Goal: Task Accomplishment & Management: Use online tool/utility

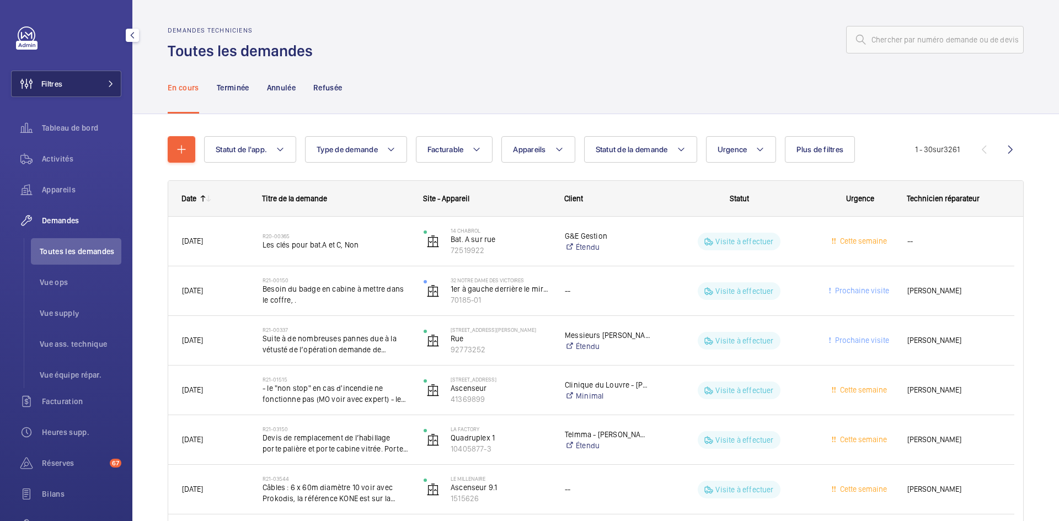
click at [92, 79] on button "Filtres" at bounding box center [66, 84] width 110 height 26
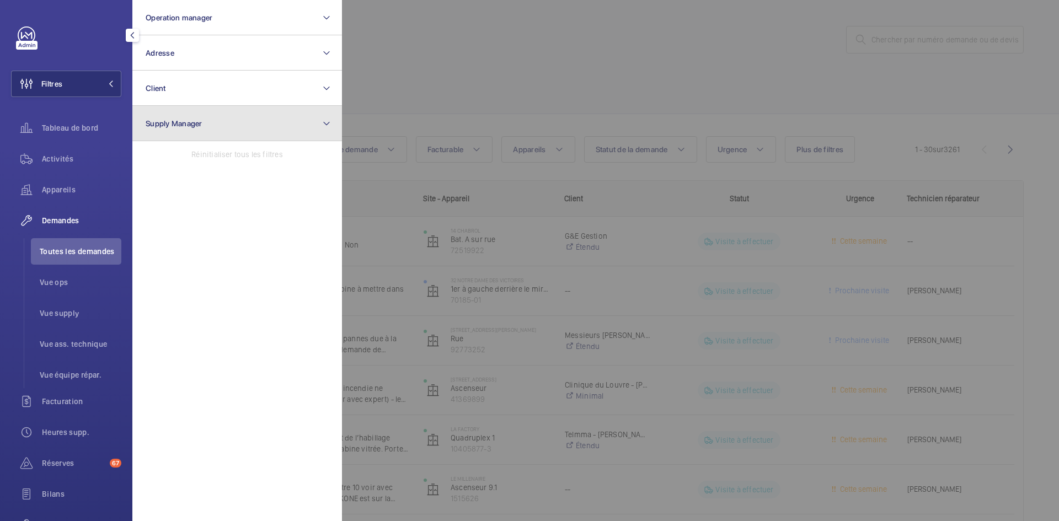
click at [181, 124] on span "Supply Manager" at bounding box center [174, 123] width 57 height 9
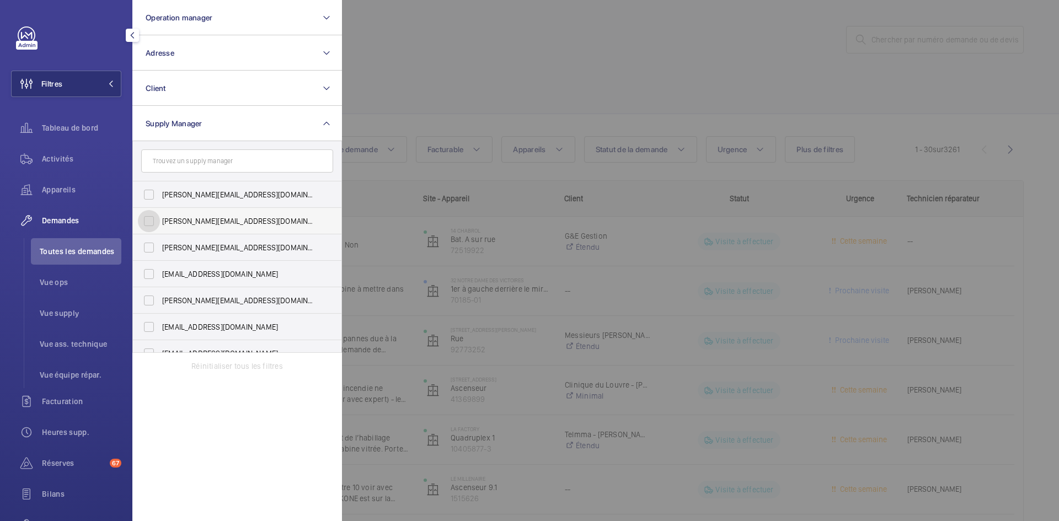
click at [149, 222] on input "[PERSON_NAME][EMAIL_ADDRESS][DOMAIN_NAME]" at bounding box center [149, 221] width 22 height 22
checkbox input "true"
click at [150, 276] on input "[EMAIL_ADDRESS][DOMAIN_NAME]" at bounding box center [149, 274] width 22 height 22
checkbox input "true"
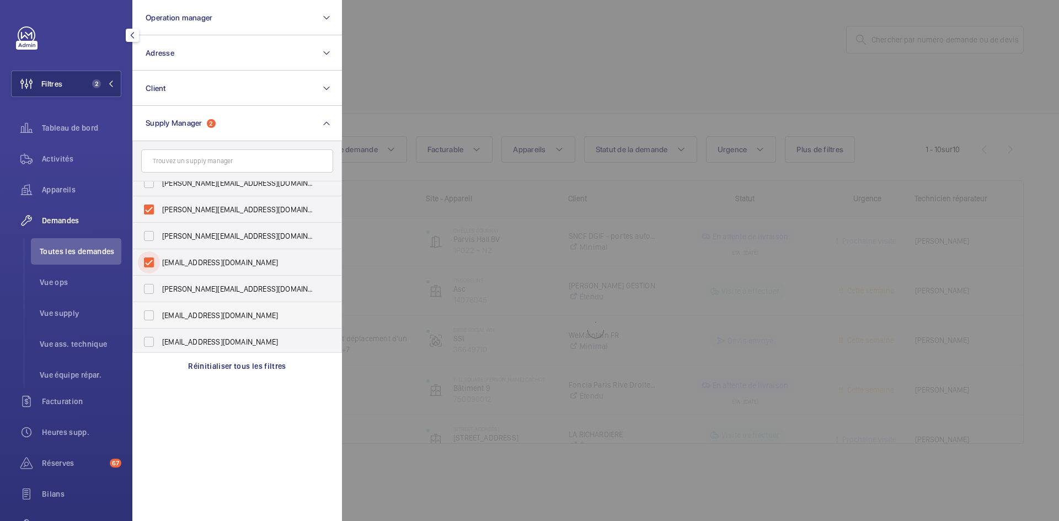
scroll to position [14, 0]
click at [151, 341] on input "[EMAIL_ADDRESS][DOMAIN_NAME]" at bounding box center [149, 339] width 22 height 22
checkbox input "true"
click at [415, 79] on div at bounding box center [871, 260] width 1059 height 521
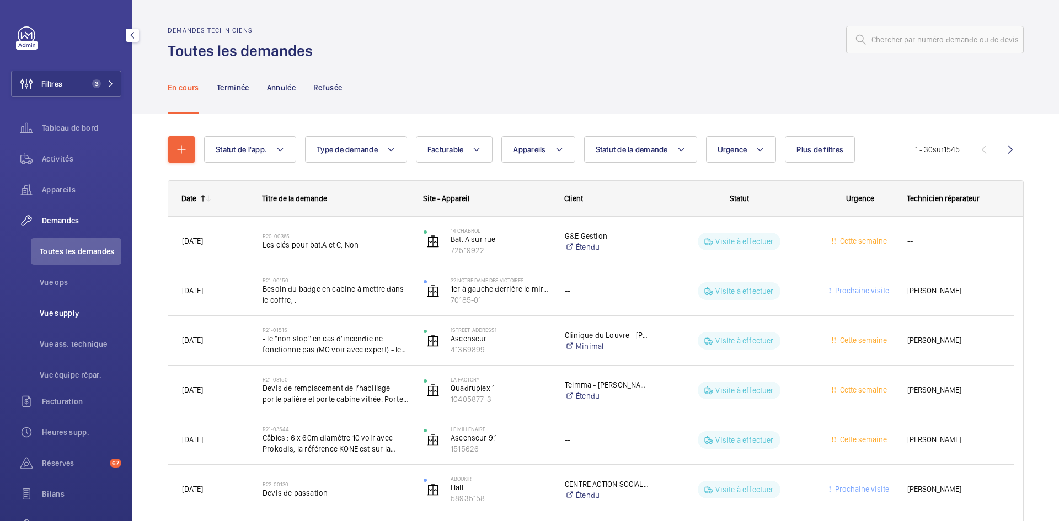
click at [58, 319] on li "Vue supply" at bounding box center [76, 313] width 90 height 26
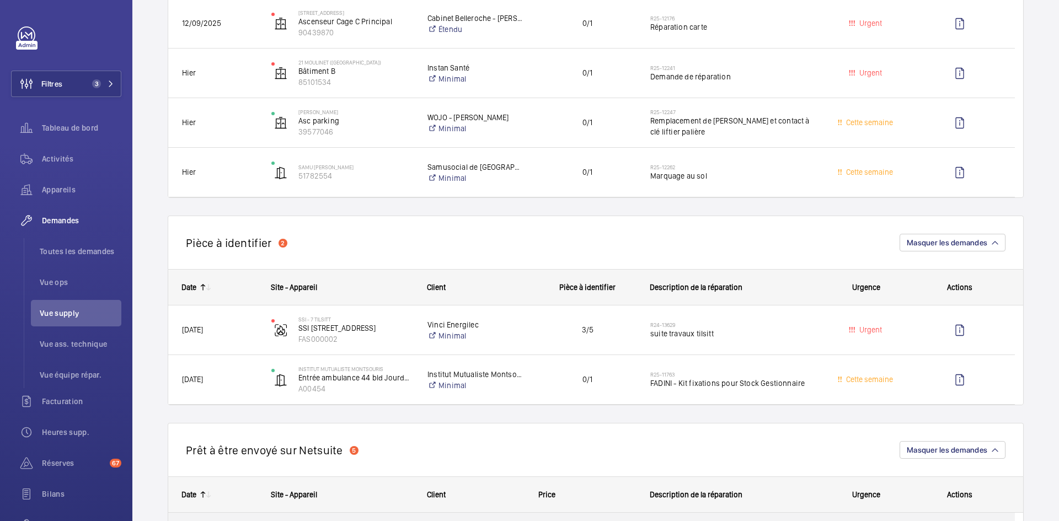
scroll to position [551, 0]
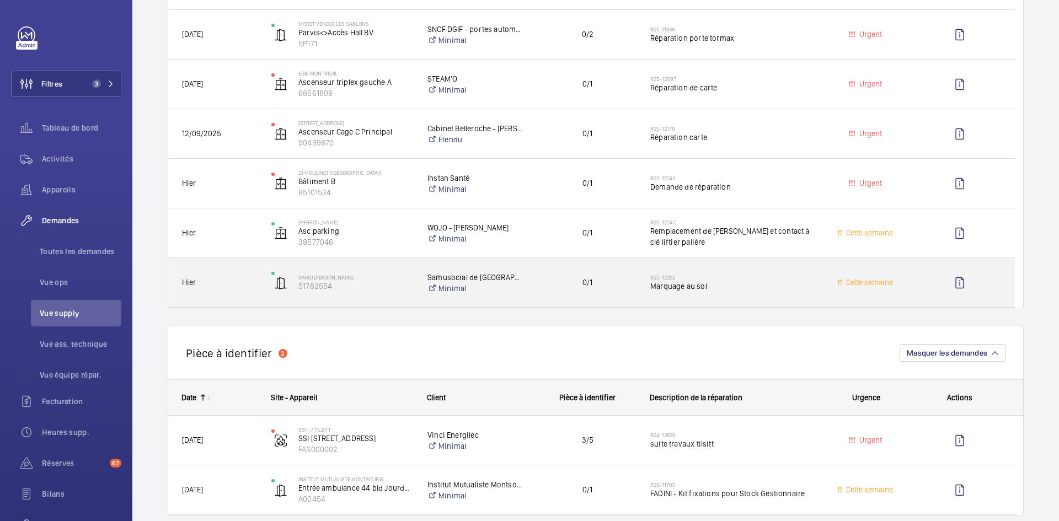
click at [260, 279] on div "SAMU [PERSON_NAME] 51782554" at bounding box center [335, 282] width 155 height 45
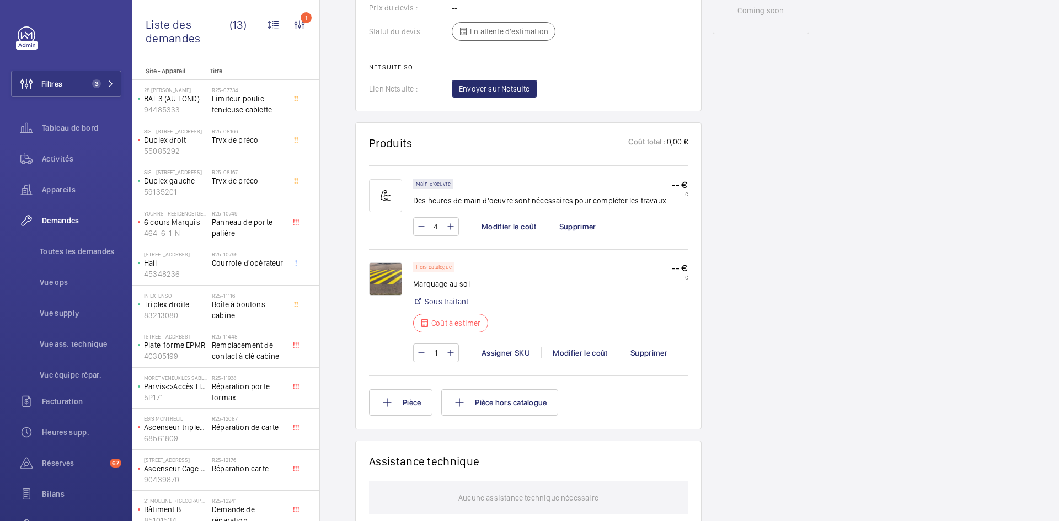
scroll to position [606, 0]
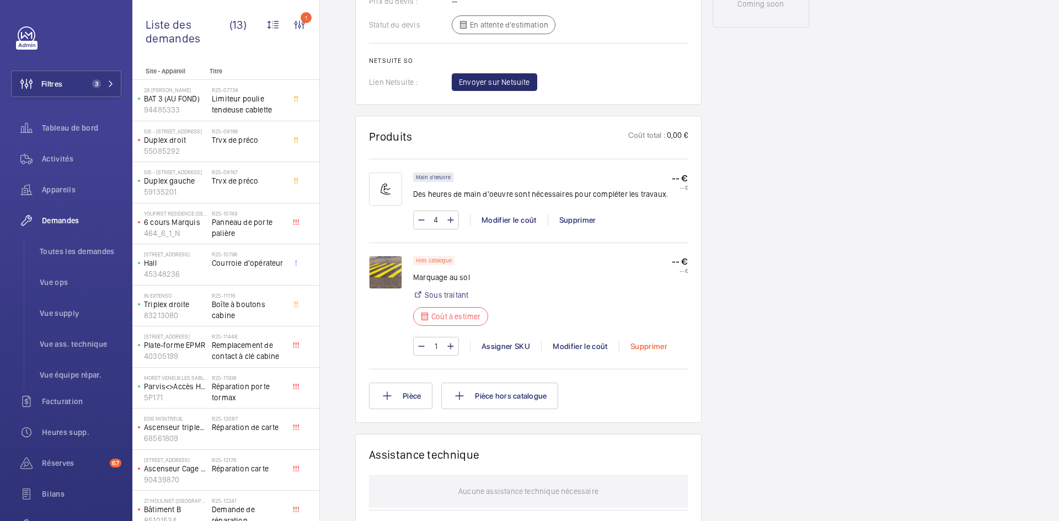
click at [655, 346] on div "Supprimer" at bounding box center [649, 346] width 60 height 11
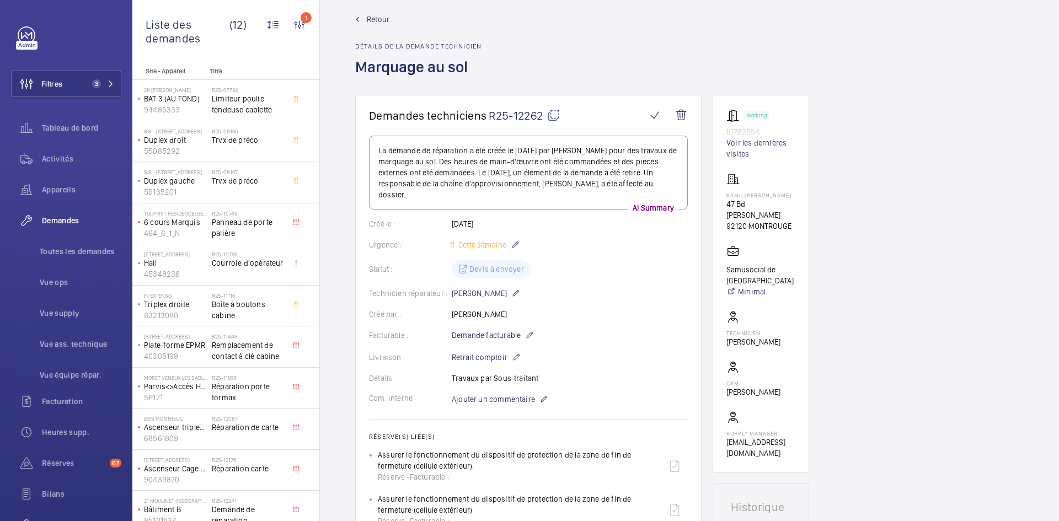
scroll to position [0, 0]
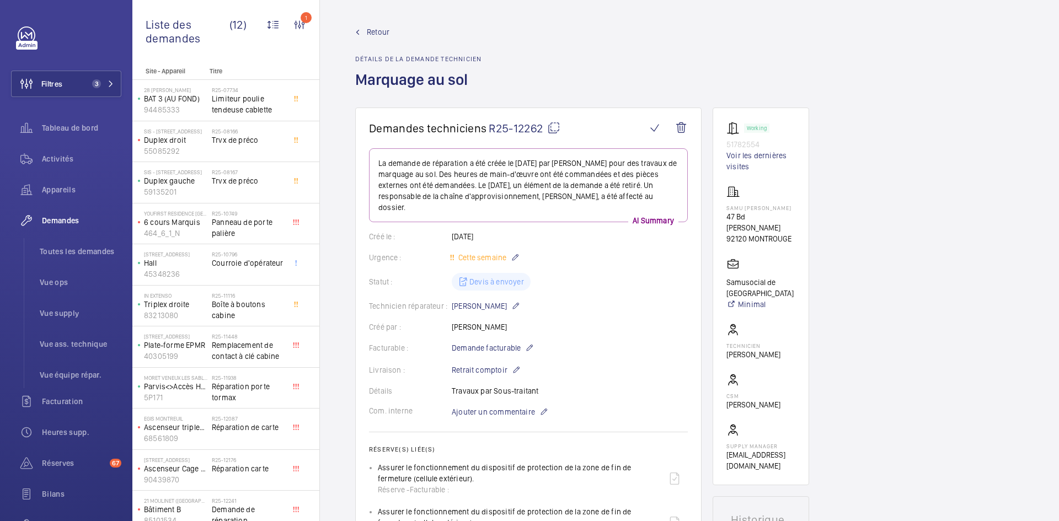
click at [380, 28] on span "Retour" at bounding box center [378, 31] width 23 height 11
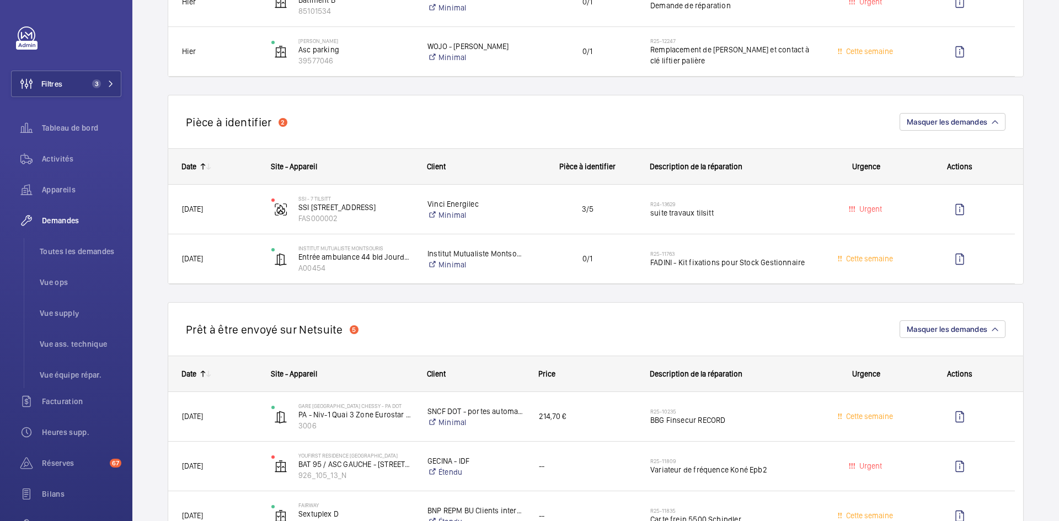
scroll to position [717, 0]
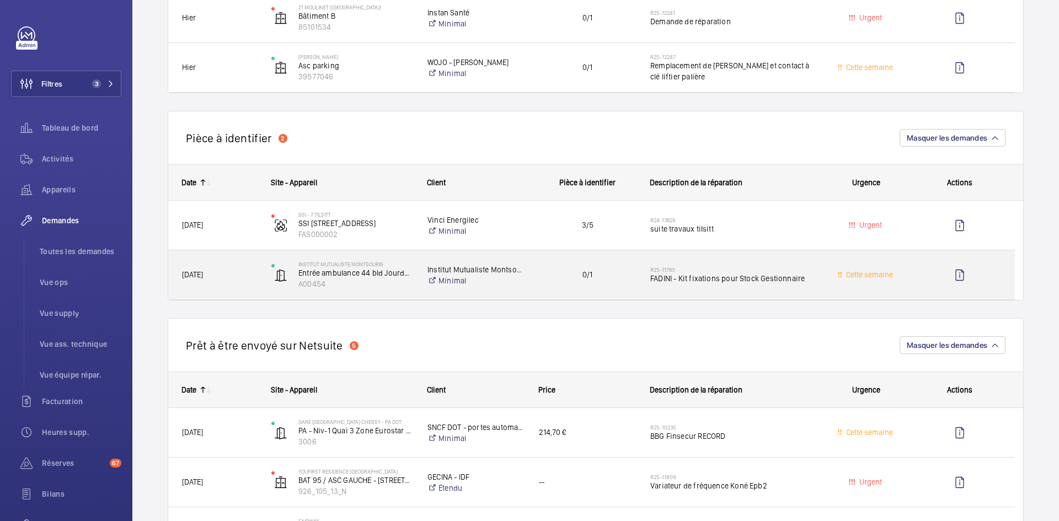
click at [249, 277] on span "[DATE]" at bounding box center [219, 274] width 75 height 13
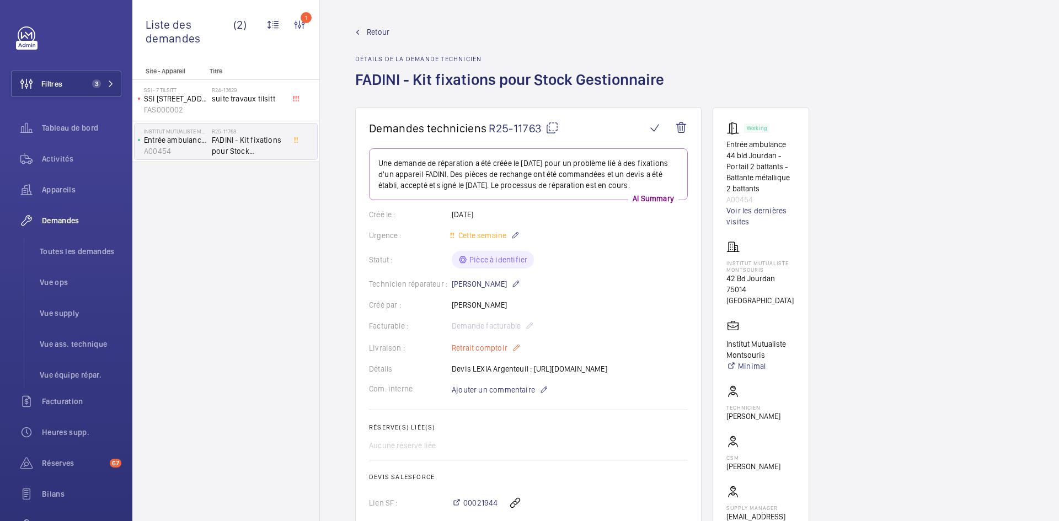
click at [515, 354] on mat-icon at bounding box center [516, 347] width 9 height 13
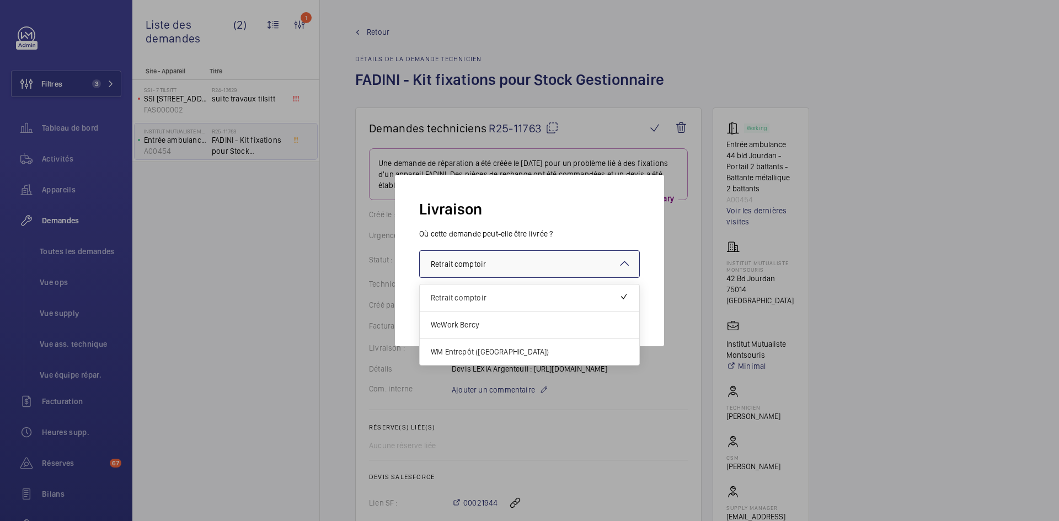
click at [622, 267] on mat-icon at bounding box center [623, 263] width 13 height 13
click at [498, 351] on span "WM Entrepôt ([GEOGRAPHIC_DATA])" at bounding box center [529, 351] width 197 height 11
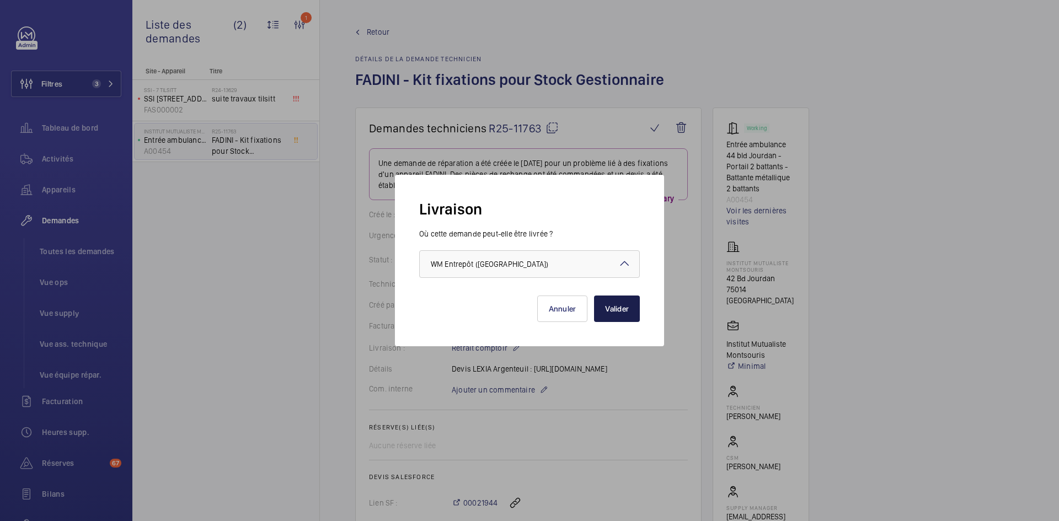
click at [621, 305] on button "Valider" at bounding box center [617, 309] width 46 height 26
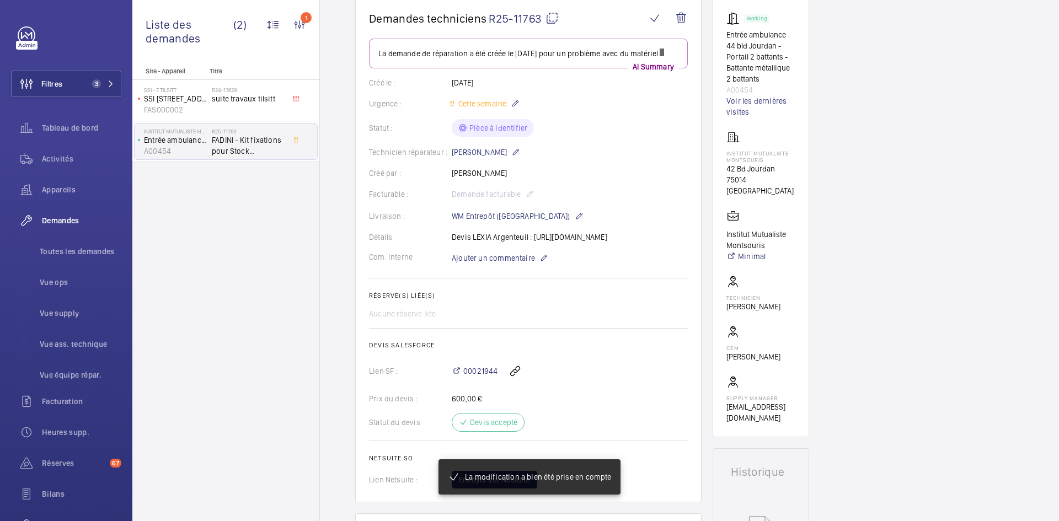
scroll to position [110, 0]
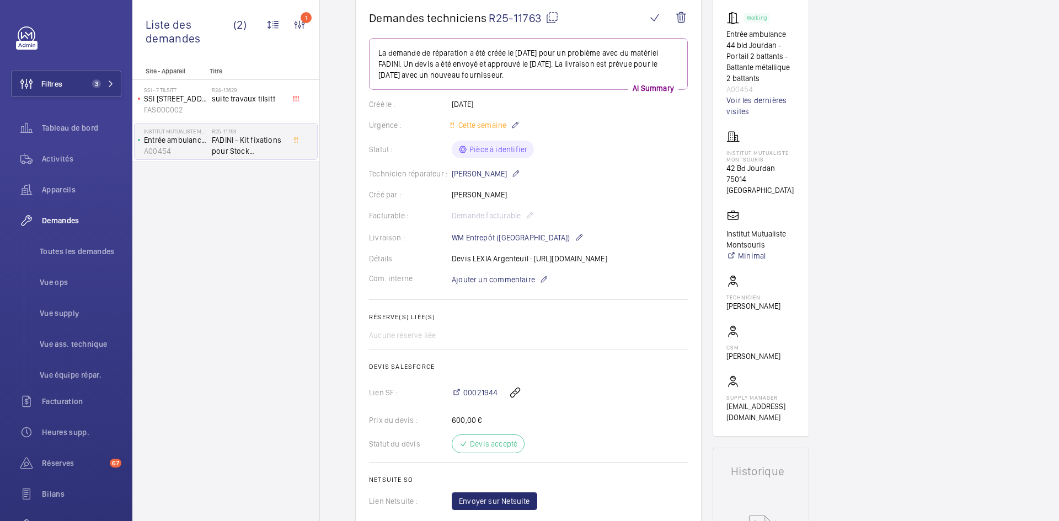
drag, startPoint x: 533, startPoint y: 256, endPoint x: 621, endPoint y: 270, distance: 88.7
click at [621, 264] on div "Détails Devis LEXIA Argenteuil : [URL][DOMAIN_NAME]" at bounding box center [528, 258] width 319 height 11
copy p "[URL][DOMAIN_NAME]"
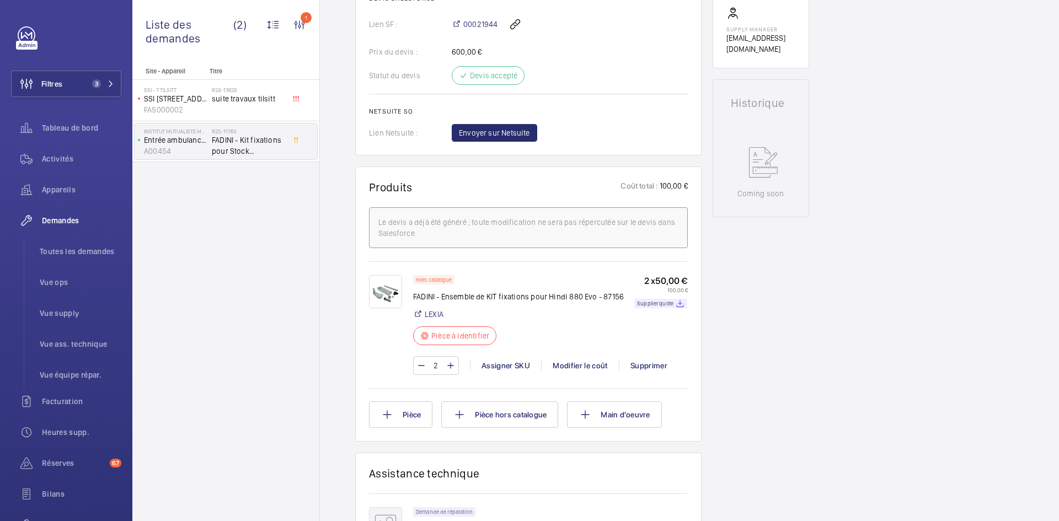
scroll to position [551, 0]
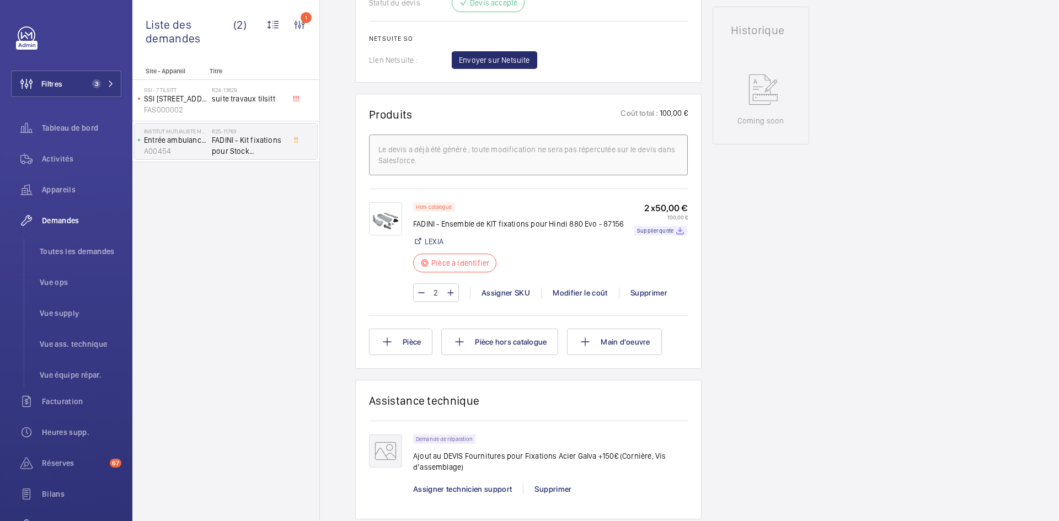
click at [386, 229] on img at bounding box center [385, 218] width 33 height 33
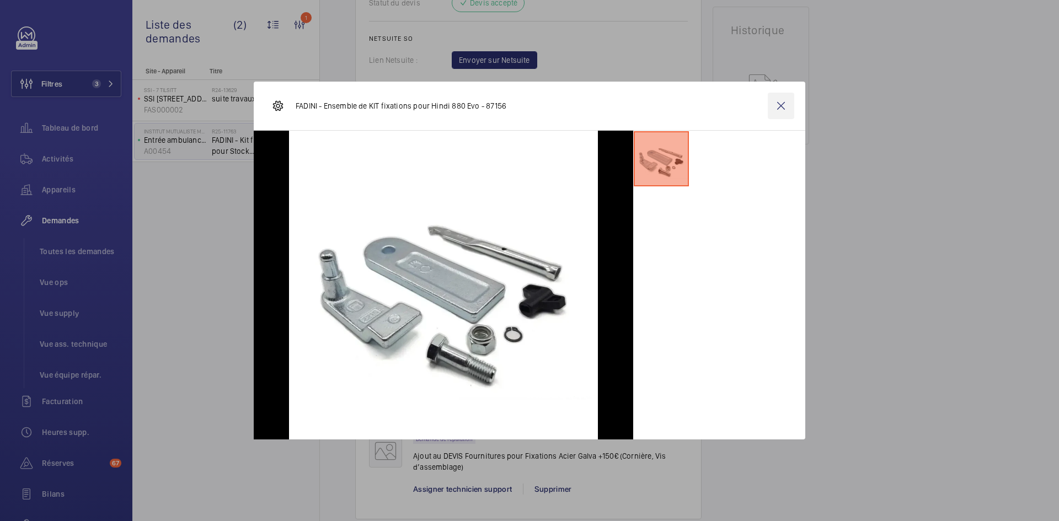
click at [791, 104] on wm-front-icon-button at bounding box center [780, 106] width 26 height 26
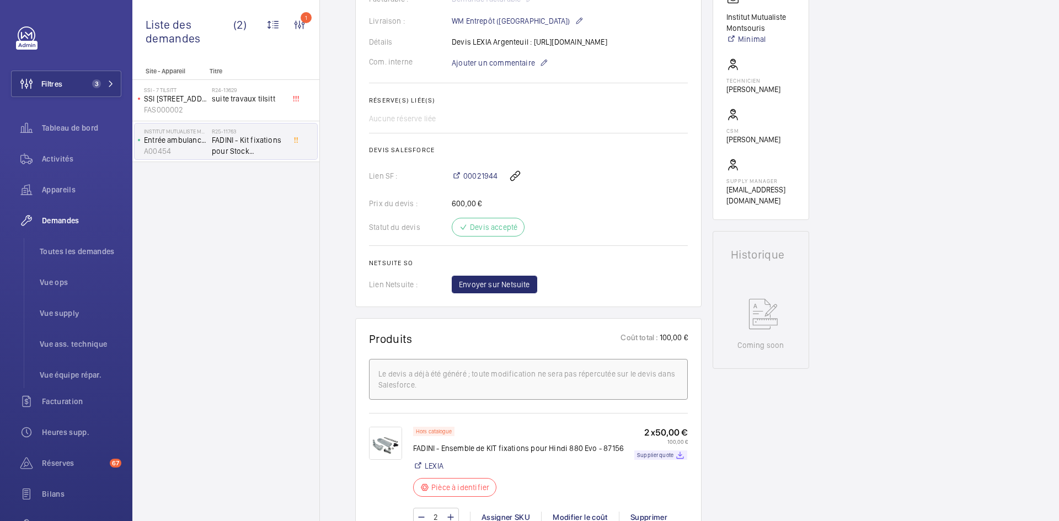
scroll to position [55, 0]
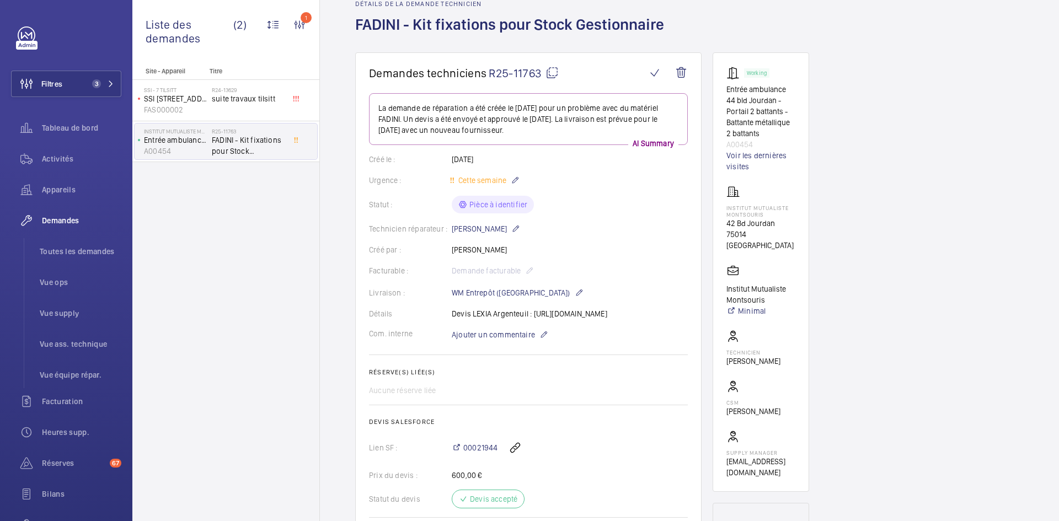
click at [550, 70] on mat-icon at bounding box center [551, 72] width 13 height 13
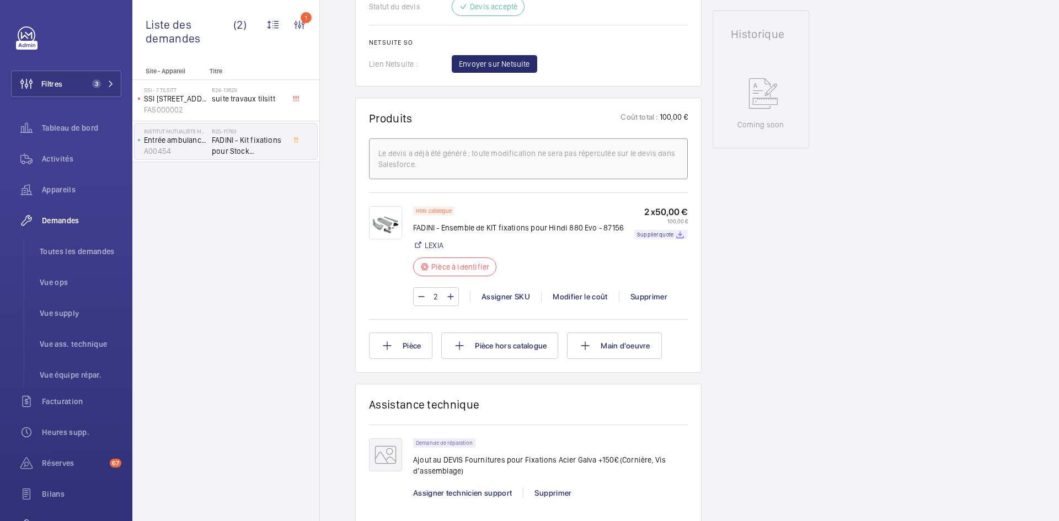
scroll to position [551, 0]
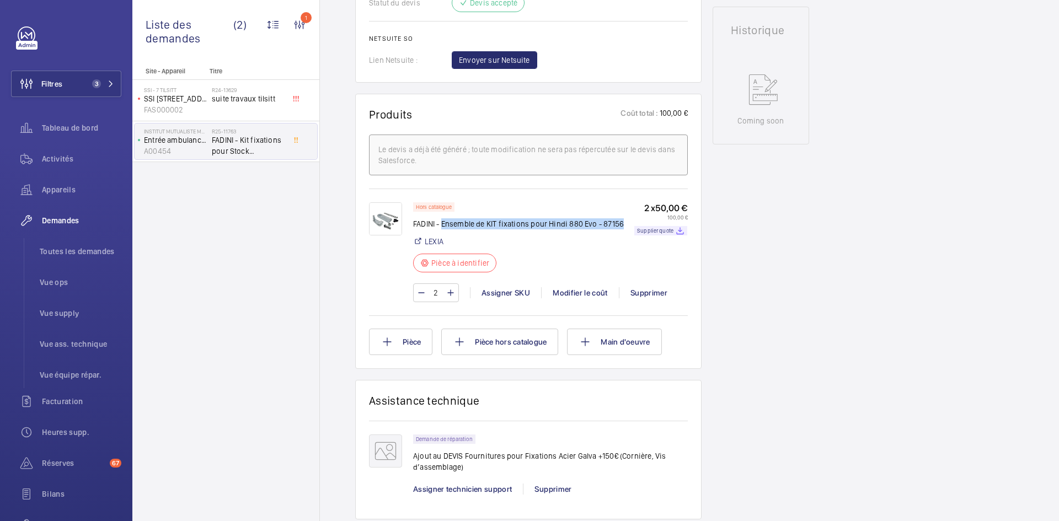
drag, startPoint x: 441, startPoint y: 232, endPoint x: 621, endPoint y: 232, distance: 180.3
click at [621, 232] on div "Hors catalogue FADINI - Ensemble de KIT fixations pour Hindi 880 Evo - 87156 LE…" at bounding box center [550, 240] width 275 height 77
copy p "Ensemble de KIT fixations pour Hindi 880 Evo - 87156"
click at [507, 298] on div "Assigner SKU" at bounding box center [505, 292] width 71 height 11
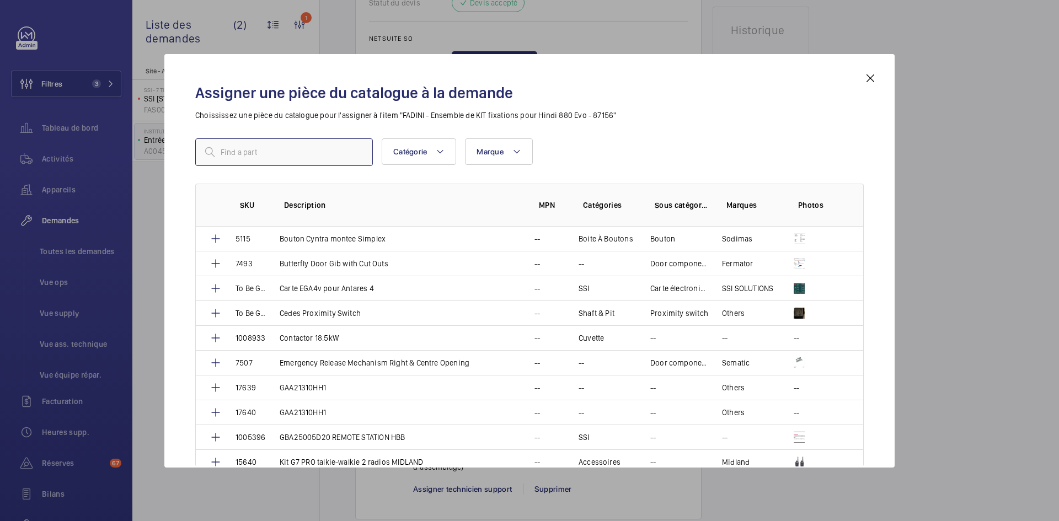
click at [245, 148] on input "text" at bounding box center [284, 152] width 178 height 28
paste input "1010278"
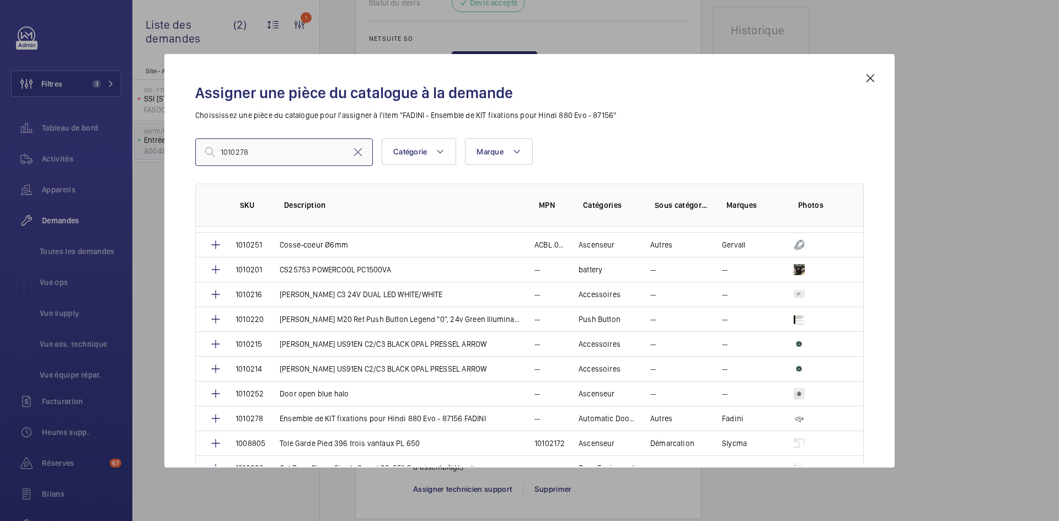
scroll to position [441, 0]
type input "1010278"
click at [275, 415] on td "Ensemble de KIT fixations pour Hindi 880 Evo - 87156 FADINI" at bounding box center [393, 417] width 255 height 25
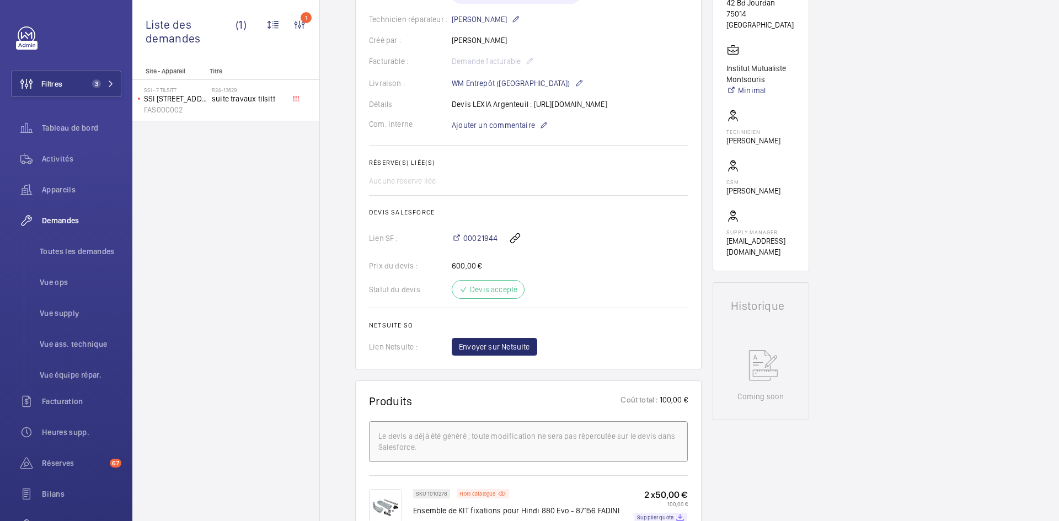
scroll to position [441, 0]
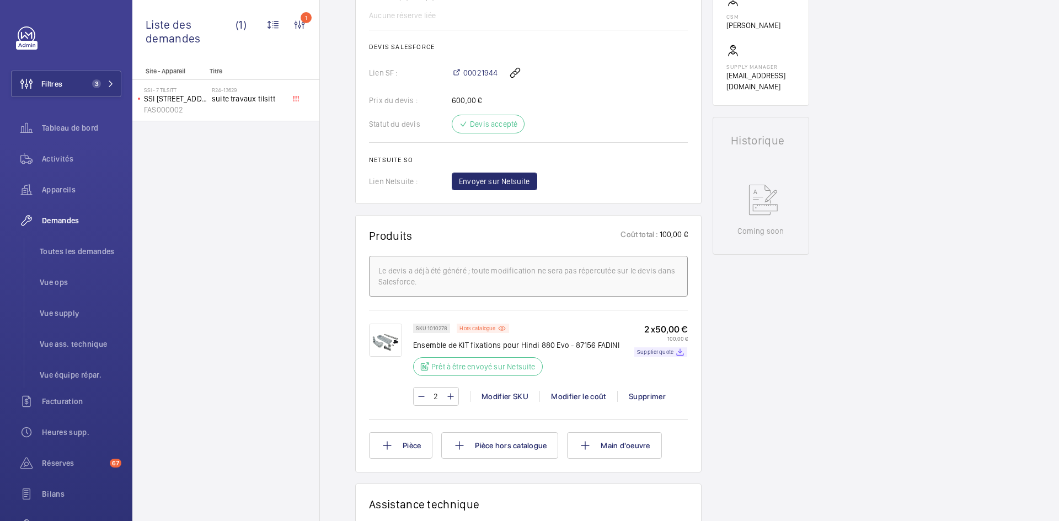
click at [384, 352] on img at bounding box center [385, 340] width 33 height 33
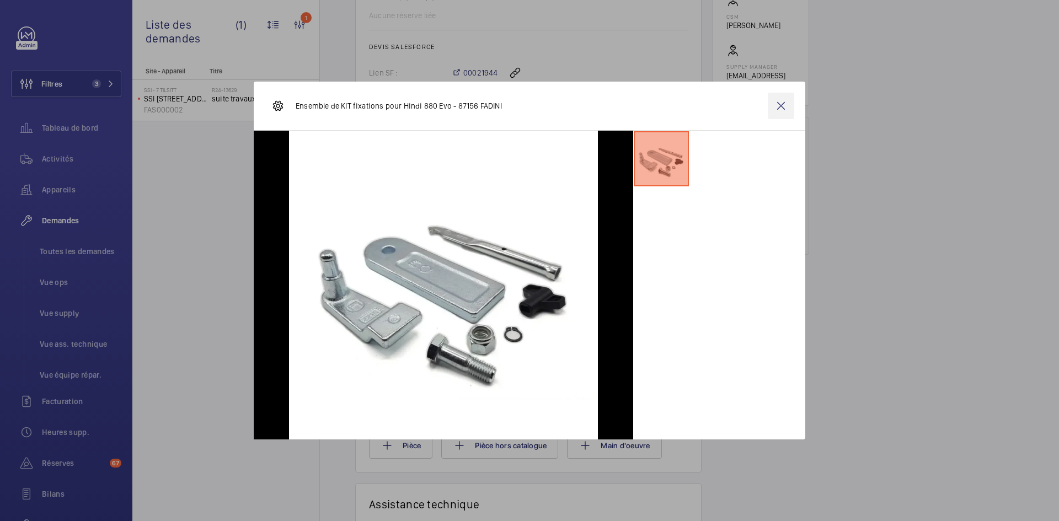
click at [780, 108] on wm-front-icon-button at bounding box center [780, 106] width 26 height 26
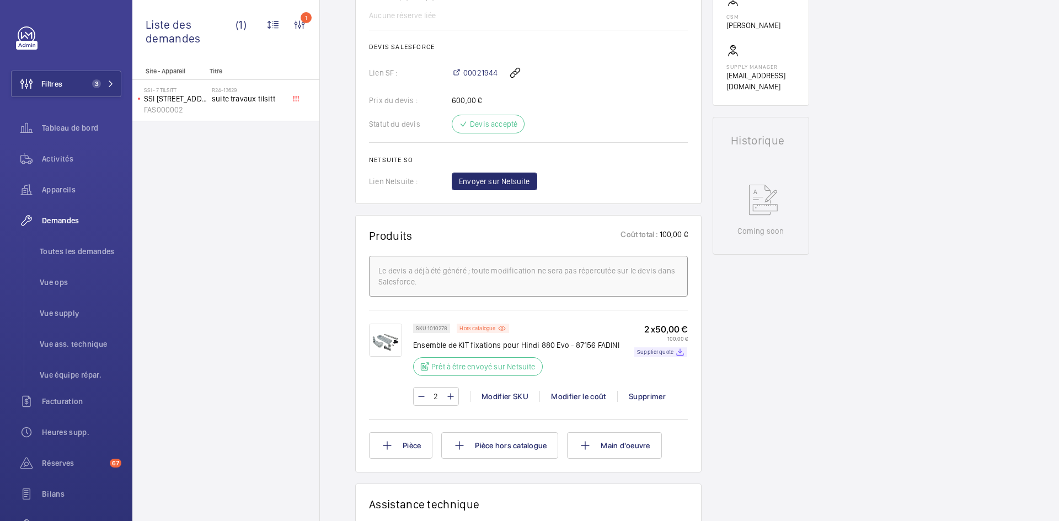
scroll to position [221, 0]
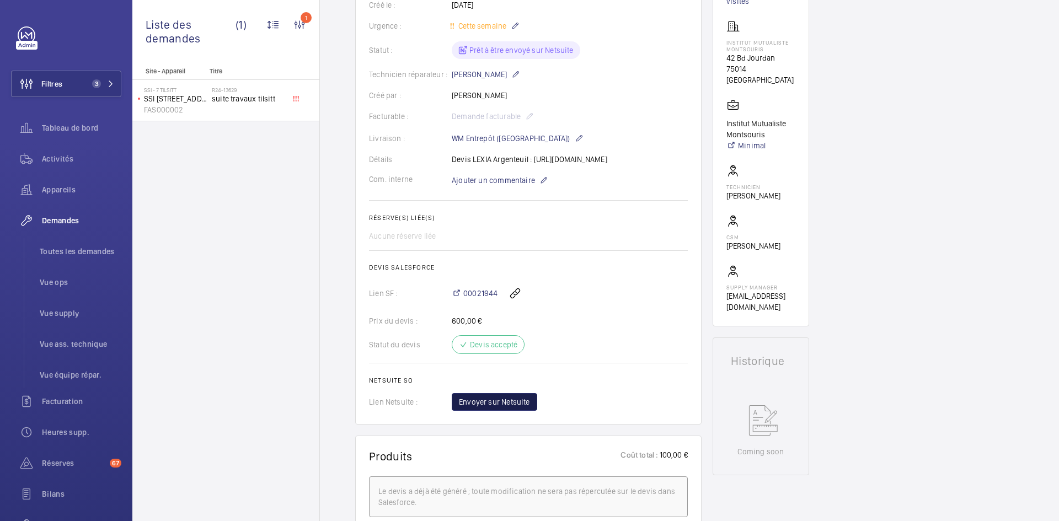
click at [512, 407] on span "Envoyer sur Netsuite" at bounding box center [494, 401] width 71 height 11
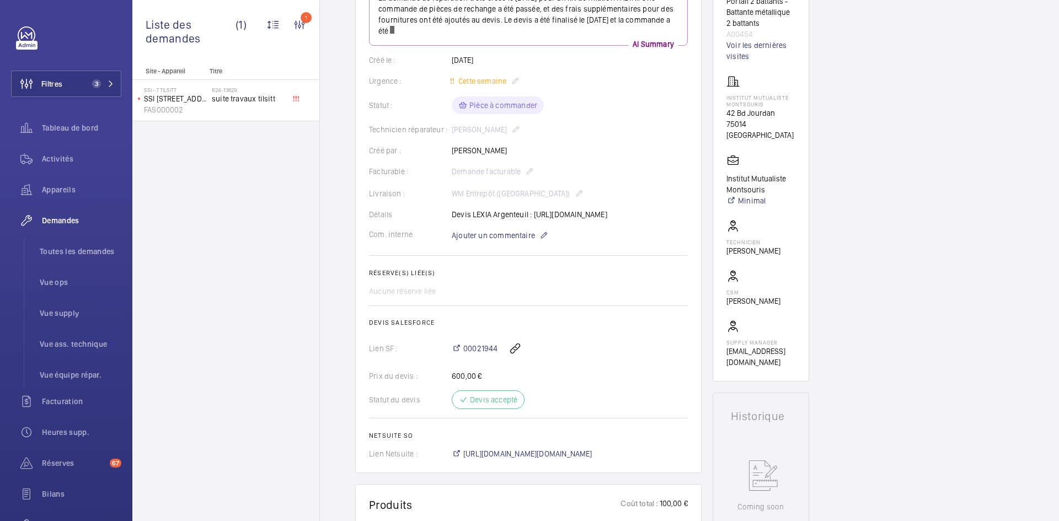
scroll to position [342, 0]
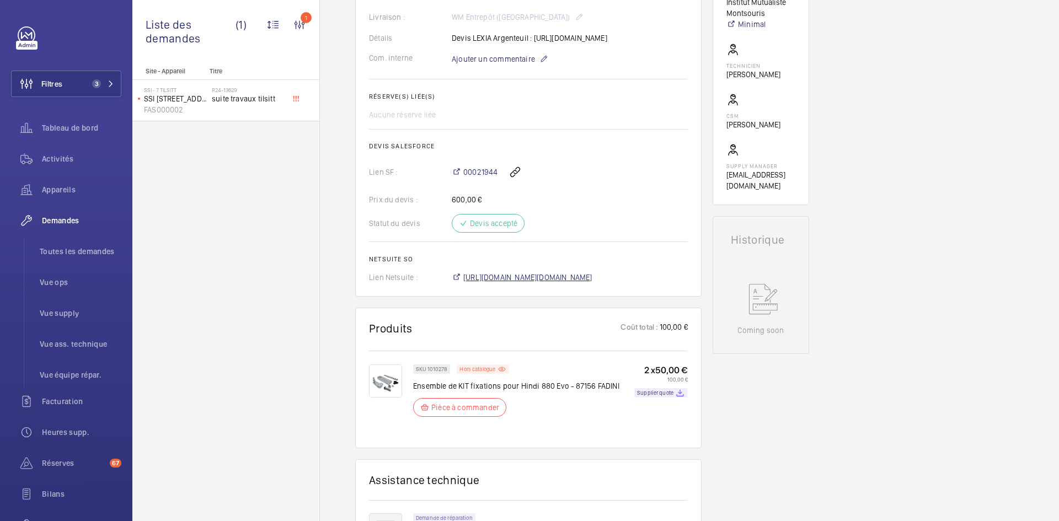
click at [588, 283] on span "[URL][DOMAIN_NAME][DOMAIN_NAME]" at bounding box center [527, 277] width 129 height 11
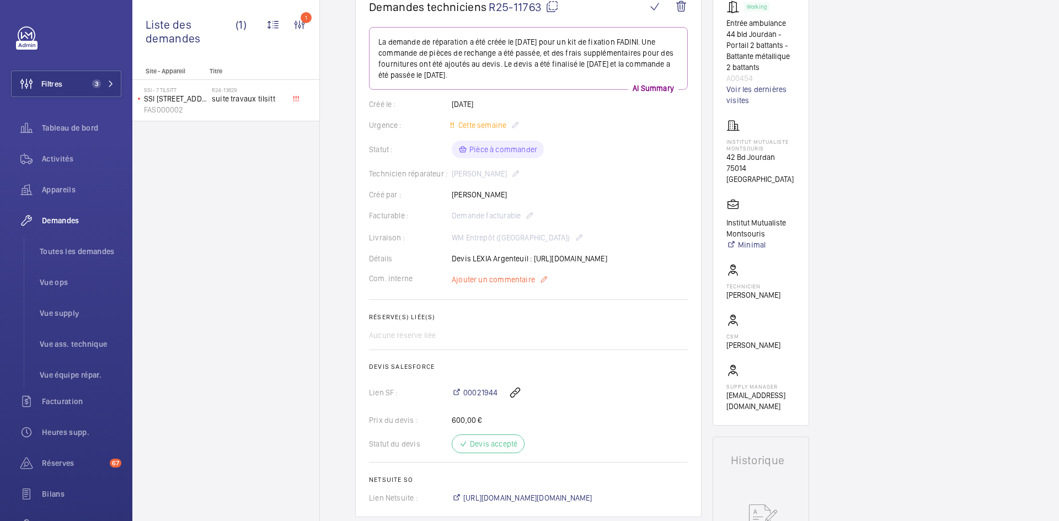
click at [486, 285] on span "Ajouter un commentaire" at bounding box center [493, 279] width 83 height 11
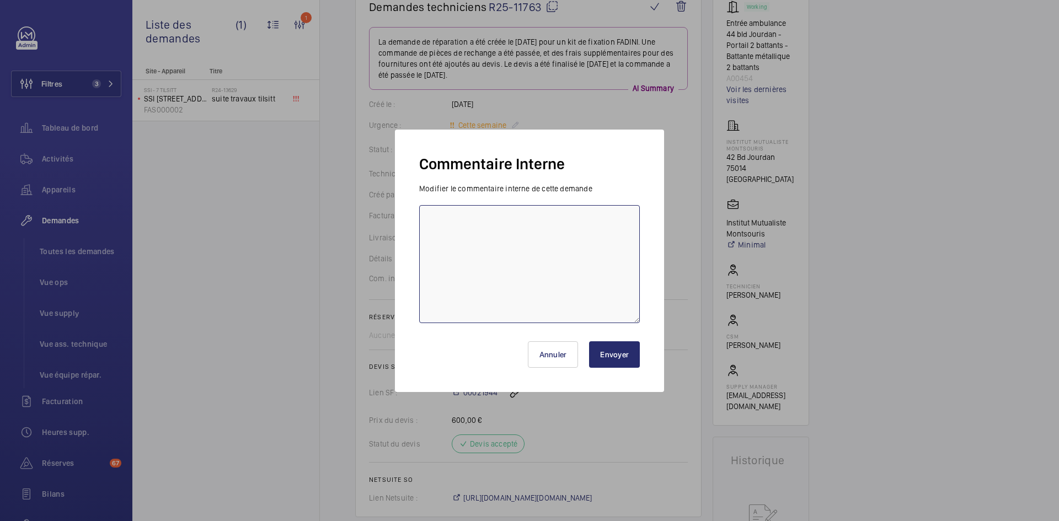
click at [443, 224] on textarea at bounding box center [529, 264] width 221 height 118
paste textarea "BY-16/09 commande effectuer chez le fournisseur Lexia via l'email livraison pré…"
type textarea "BY-16/09 commande effectuer chez le fournisseur Lexia via l'email livraison pré…"
click at [630, 353] on button "Envoyer" at bounding box center [614, 354] width 51 height 26
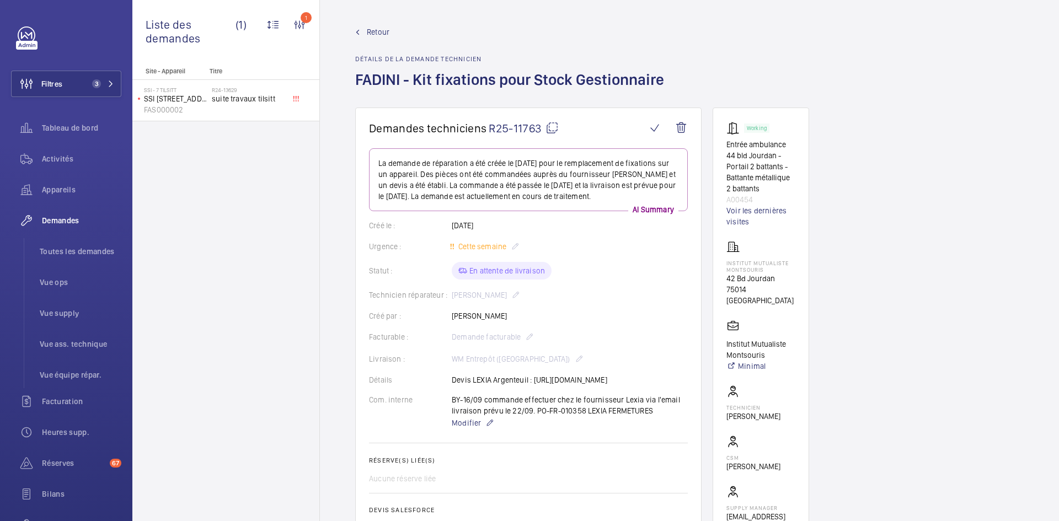
click at [556, 130] on mat-icon at bounding box center [551, 127] width 13 height 13
click at [554, 125] on mat-icon at bounding box center [551, 127] width 13 height 13
click at [648, 310] on wm-front-card-body "La demande de réparation a été créée le [DATE] pour le remplacement de fixation…" at bounding box center [528, 397] width 319 height 498
click at [383, 34] on span "Retour" at bounding box center [378, 31] width 23 height 11
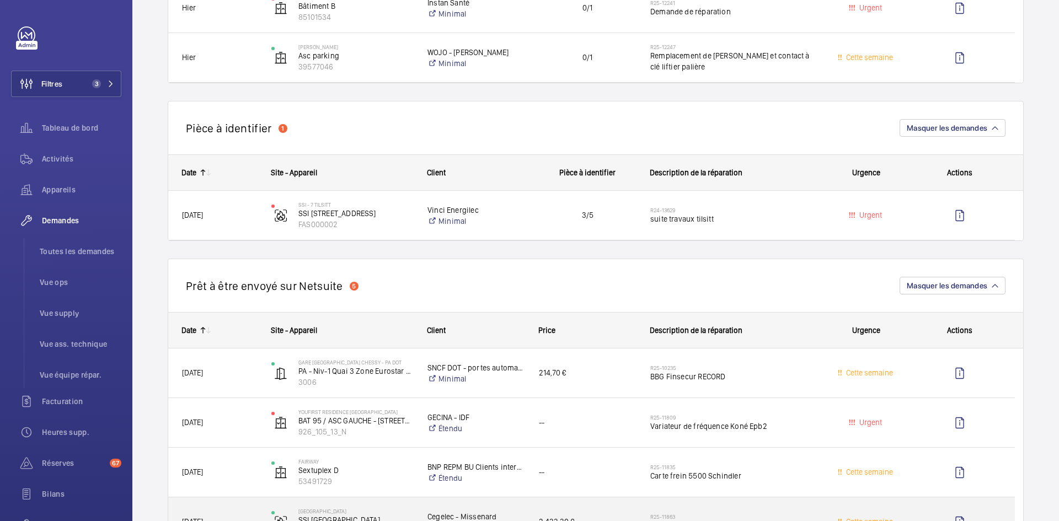
scroll to position [717, 0]
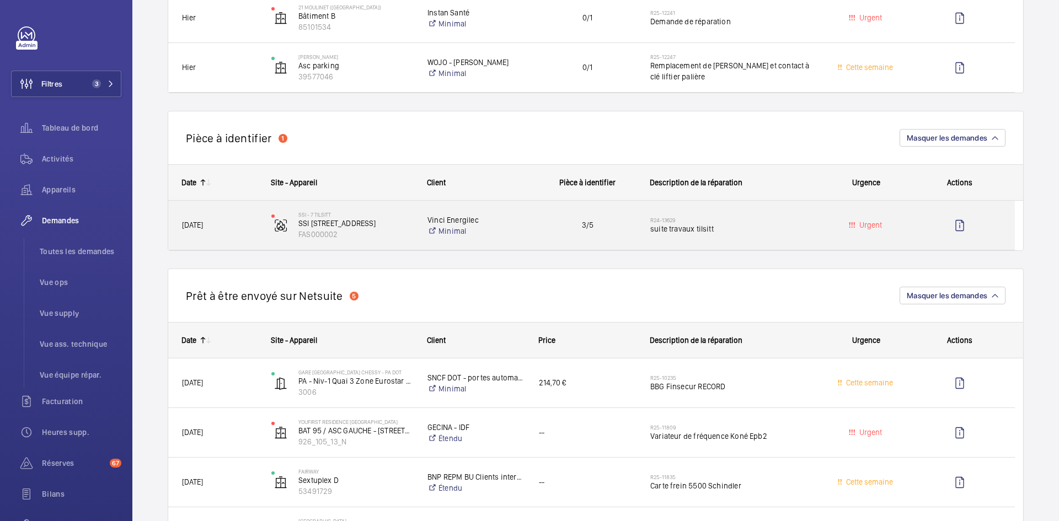
click at [247, 222] on span "[DATE]" at bounding box center [219, 225] width 75 height 13
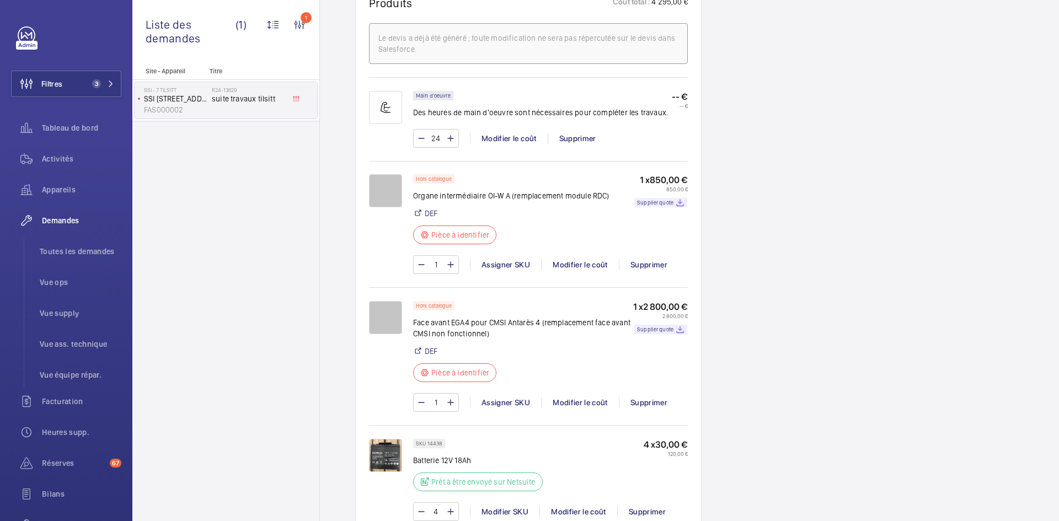
scroll to position [717, 0]
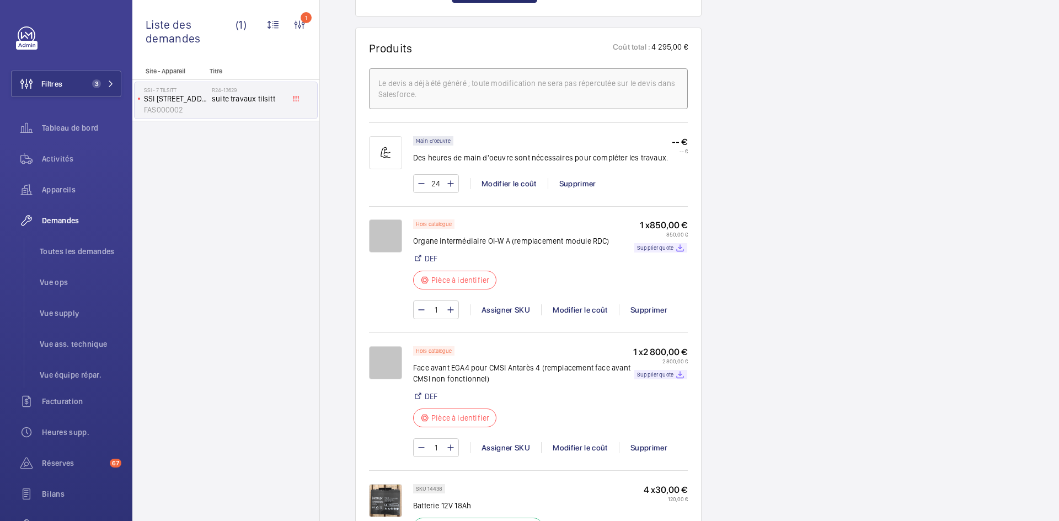
click at [389, 219] on img at bounding box center [385, 235] width 33 height 33
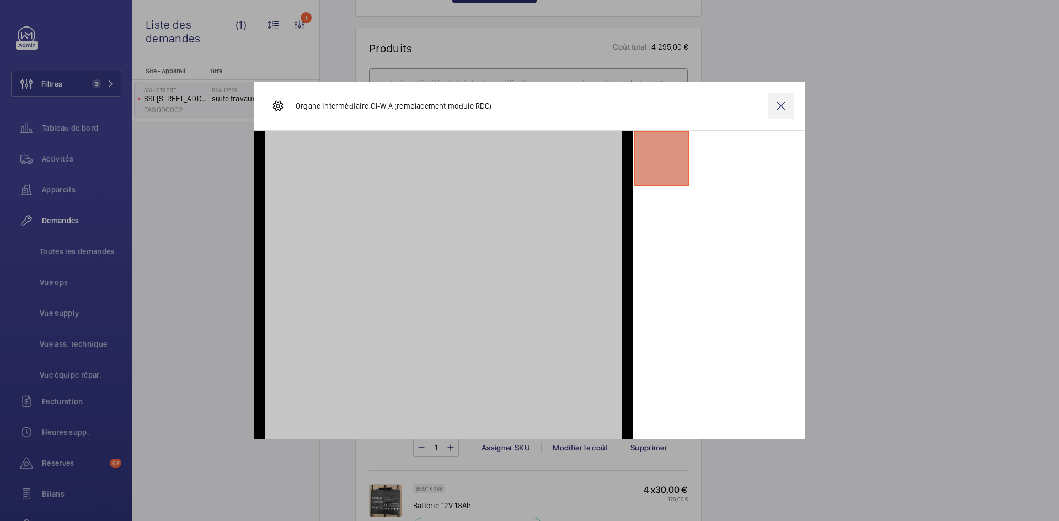
click at [786, 104] on wm-front-icon-button at bounding box center [780, 106] width 26 height 26
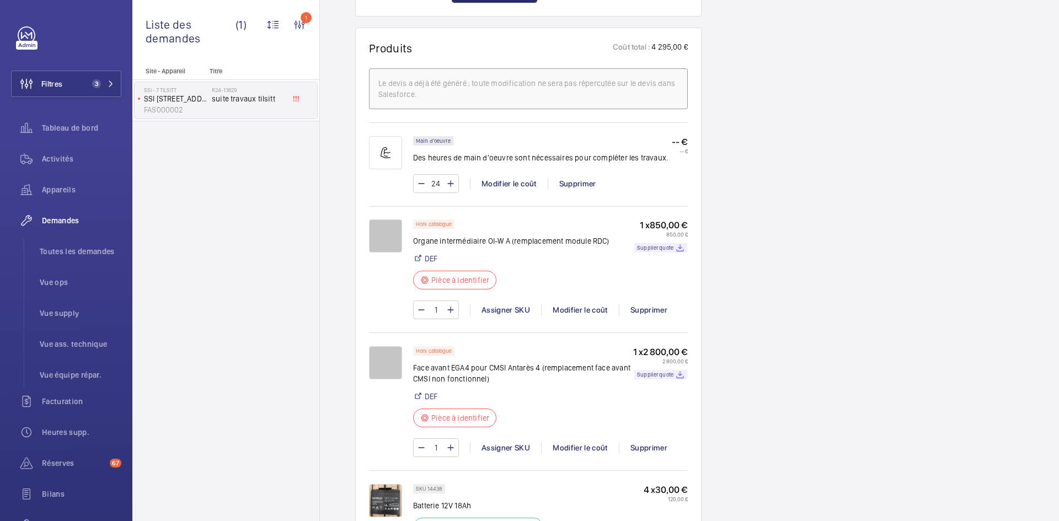
click at [385, 219] on img at bounding box center [385, 235] width 33 height 33
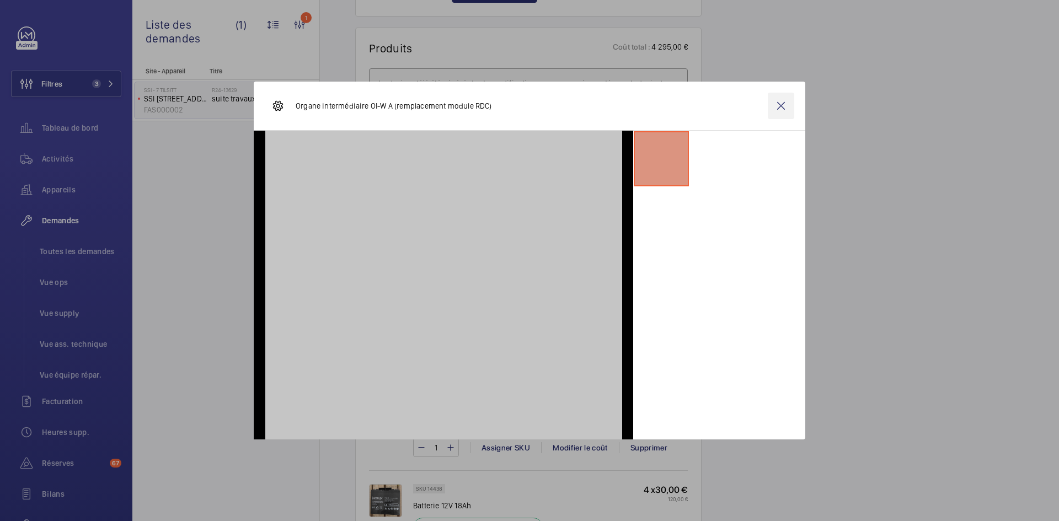
click at [782, 104] on wm-front-icon-button at bounding box center [780, 106] width 26 height 26
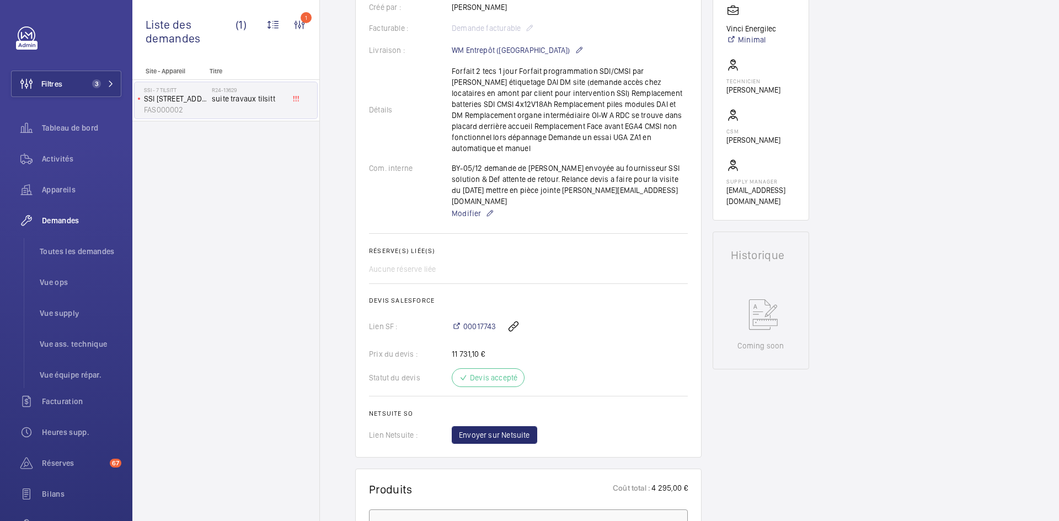
scroll to position [0, 0]
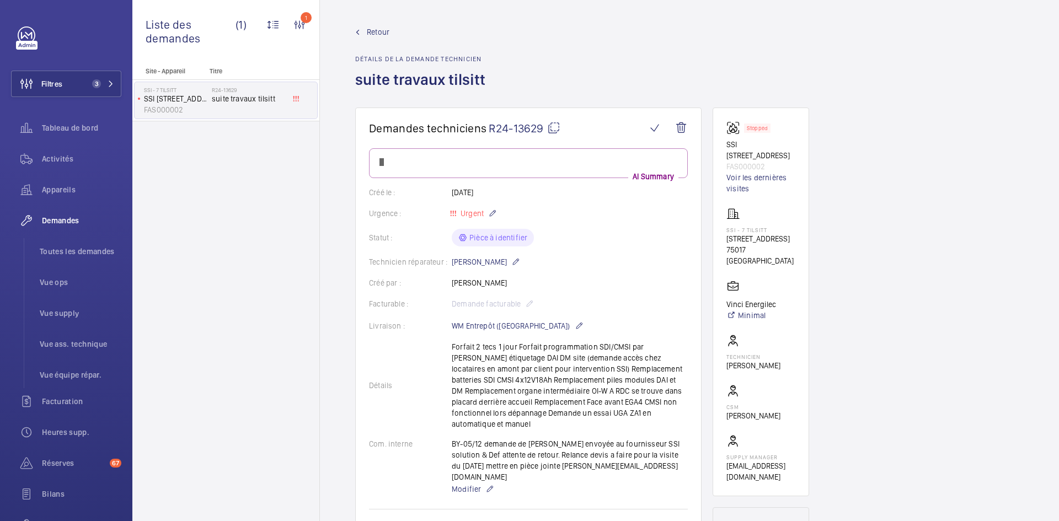
click at [555, 128] on mat-icon at bounding box center [553, 127] width 13 height 13
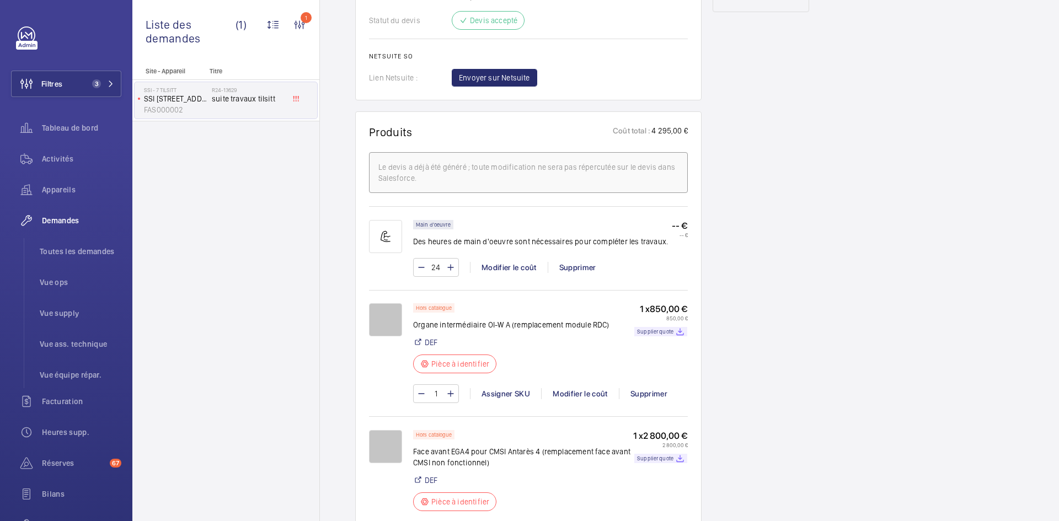
scroll to position [772, 0]
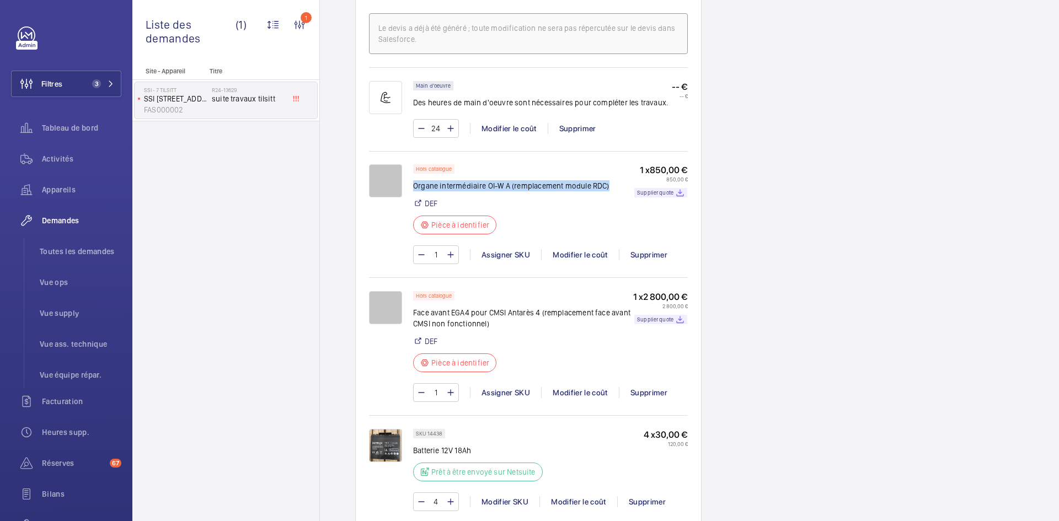
drag, startPoint x: 610, startPoint y: 166, endPoint x: 415, endPoint y: 165, distance: 195.7
click at [415, 165] on div "Hors catalogue Organe intermédiaire OI-W A (remplacement module RDC) DEF Pièce …" at bounding box center [550, 202] width 275 height 77
copy p "Organe intermédiaire OI-W A (remplacement module RDC)"
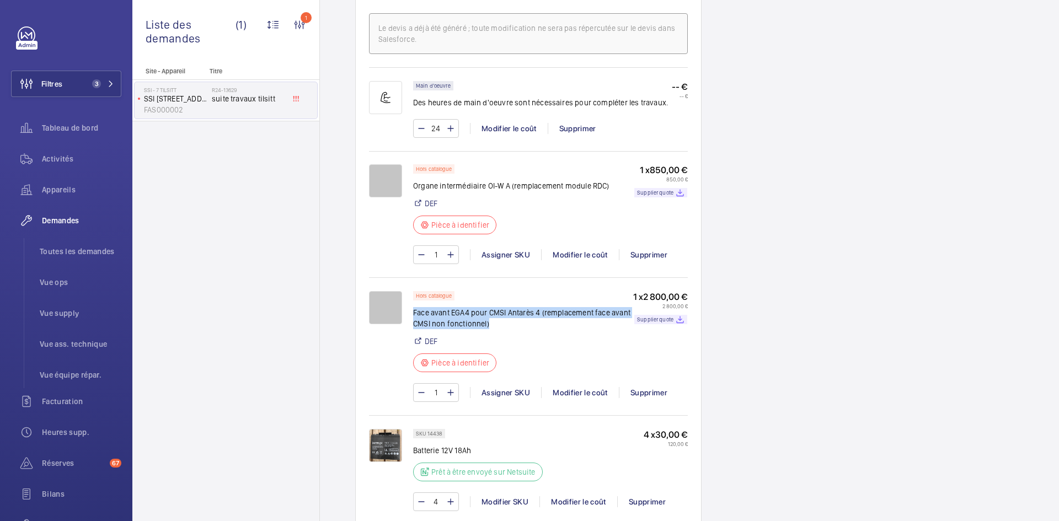
drag, startPoint x: 491, startPoint y: 306, endPoint x: 413, endPoint y: 293, distance: 79.4
click at [413, 307] on p "Face avant EGA4 pour CMSI Antarès 4 (remplacement face avant CMSI non fonctionn…" at bounding box center [523, 318] width 220 height 22
copy p "Face avant EGA4 pour CMSI Antarès 4 (remplacement face avant CMSI non fonctionn…"
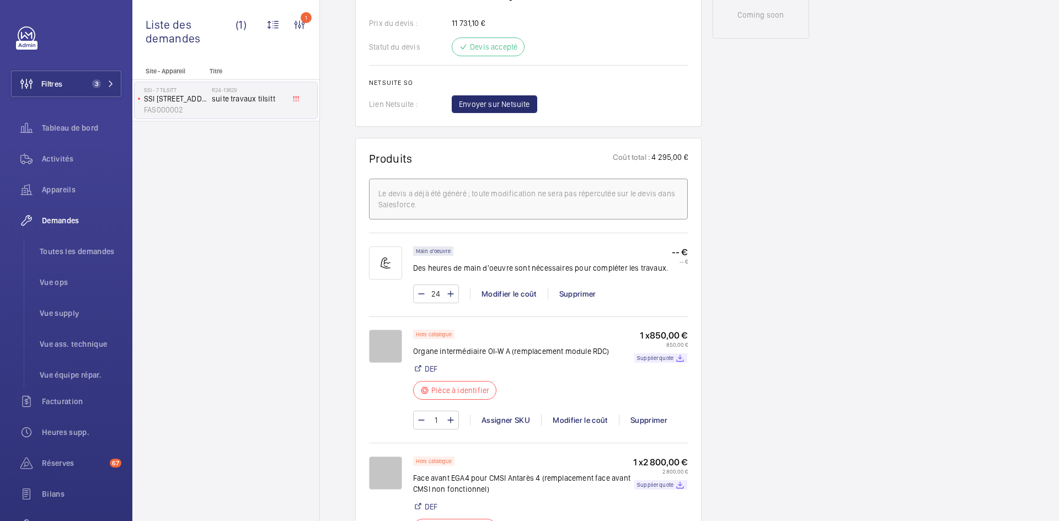
click at [834, 327] on div "Demandes techniciens R24-13629 AI Summary Créé le : [DATE] Urgence : Urgent Sta…" at bounding box center [689, 452] width 739 height 1903
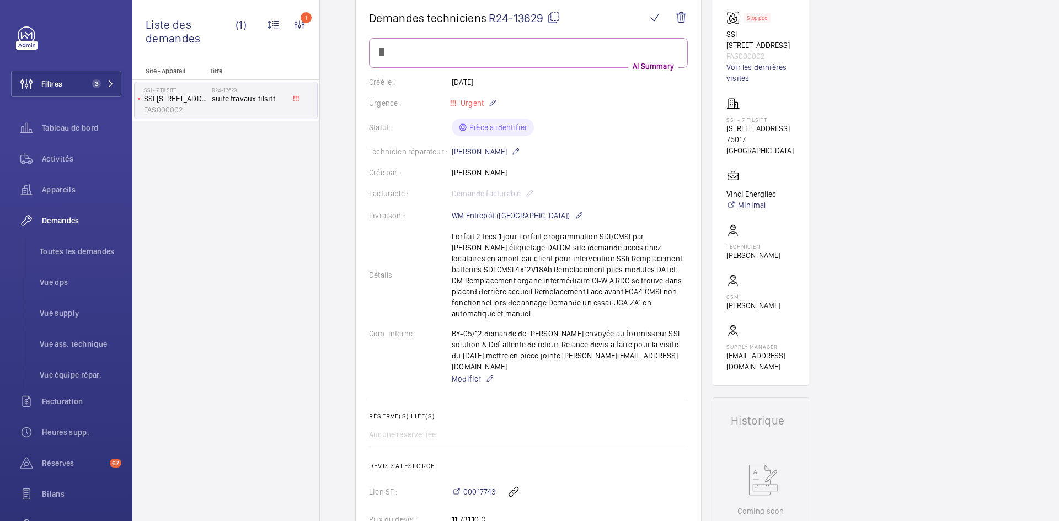
scroll to position [0, 0]
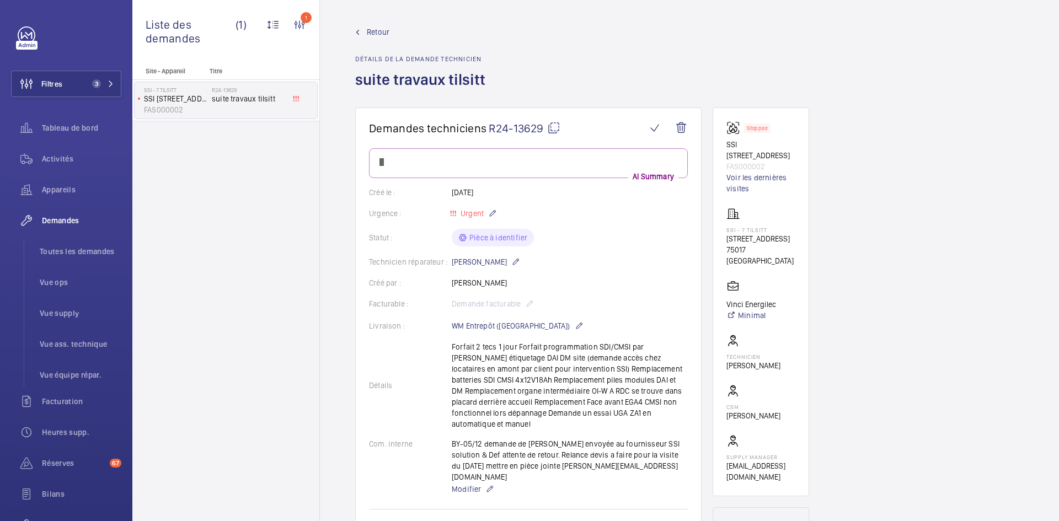
click at [558, 127] on mat-icon at bounding box center [553, 127] width 13 height 13
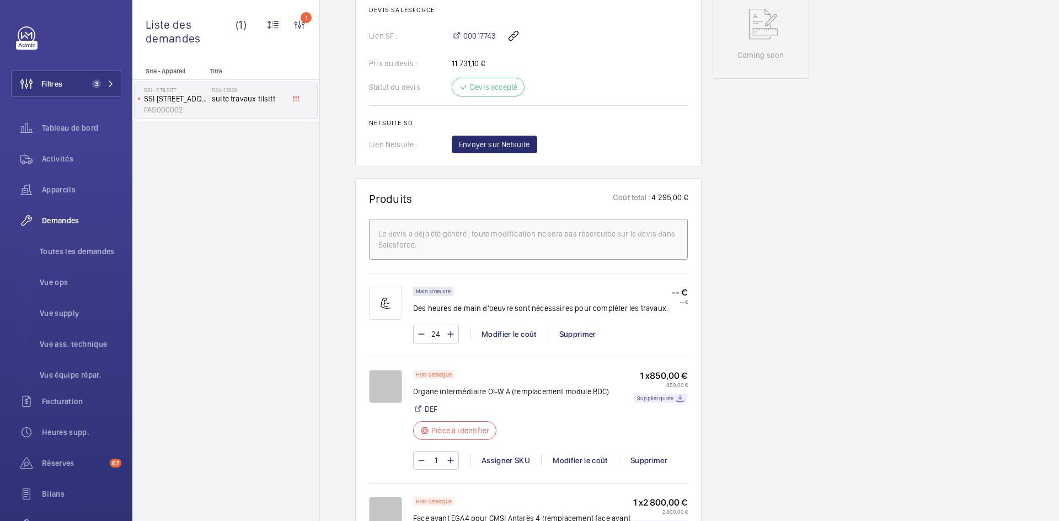
scroll to position [606, 0]
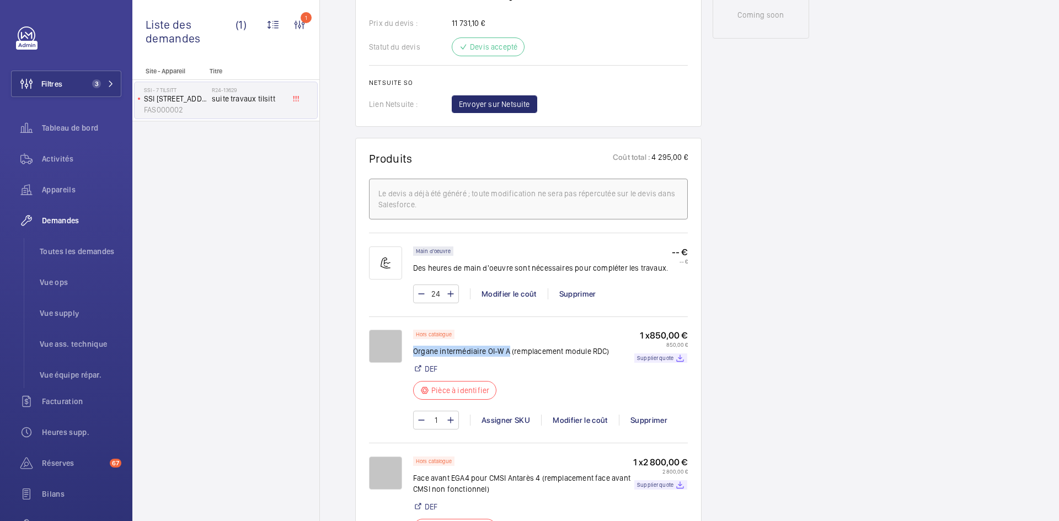
drag, startPoint x: 509, startPoint y: 326, endPoint x: 415, endPoint y: 326, distance: 94.3
click at [415, 346] on p "Organe intermédiaire OI-W A (remplacement module RDC)" at bounding box center [511, 351] width 196 height 11
copy p "Organe intermédiaire OI-W A"
click at [606, 346] on p "Organe intermédiaire OI-W A (remplacement module RDC)" at bounding box center [511, 351] width 196 height 11
drag, startPoint x: 610, startPoint y: 326, endPoint x: 413, endPoint y: 332, distance: 197.4
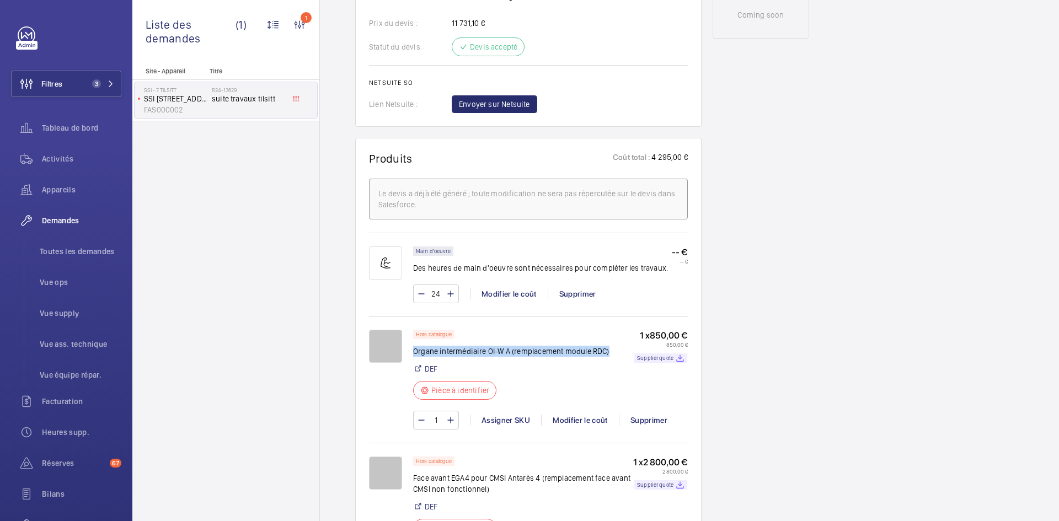
click at [413, 332] on div "Hors catalogue Organe intermédiaire OI-W A (remplacement module RDC) DEF Pièce …" at bounding box center [550, 368] width 275 height 77
copy p "Organe intermédiaire OI-W A (remplacement module RDC)"
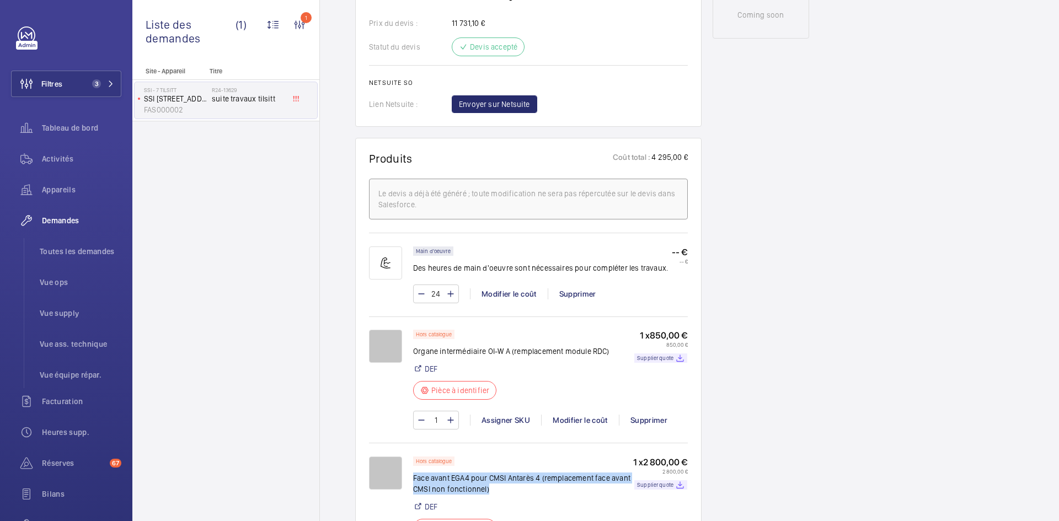
drag, startPoint x: 494, startPoint y: 469, endPoint x: 413, endPoint y: 457, distance: 81.3
click at [413, 472] on p "Face avant EGA4 pour CMSI Antarès 4 (remplacement face avant CMSI non fonctionn…" at bounding box center [523, 483] width 220 height 22
copy p "Face avant EGA4 pour CMSI Antarès 4 (remplacement face avant CMSI non fonctionn…"
click at [853, 310] on div "Demandes techniciens R24-13629 AI Summary Créé le : [DATE] Urgence : Urgent Sta…" at bounding box center [689, 452] width 739 height 1903
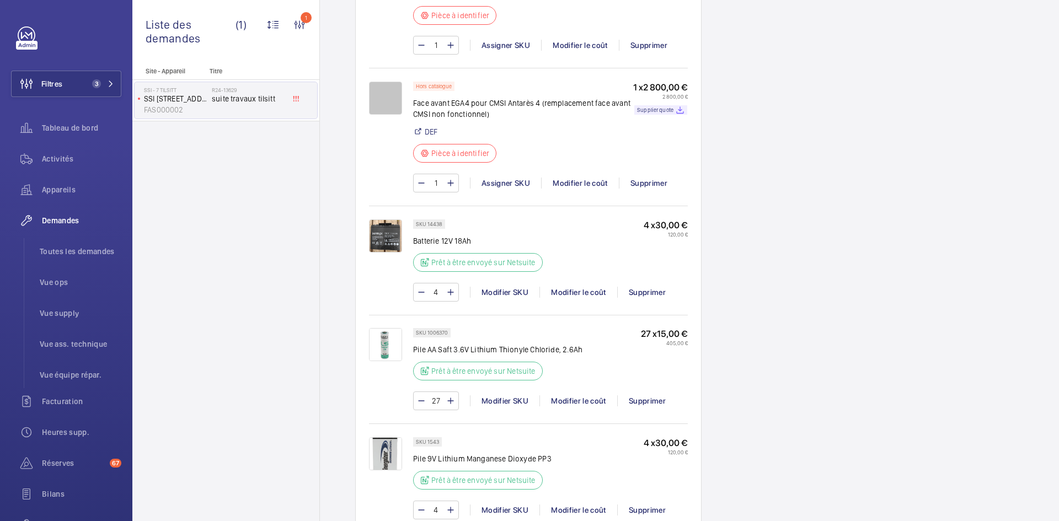
scroll to position [992, 0]
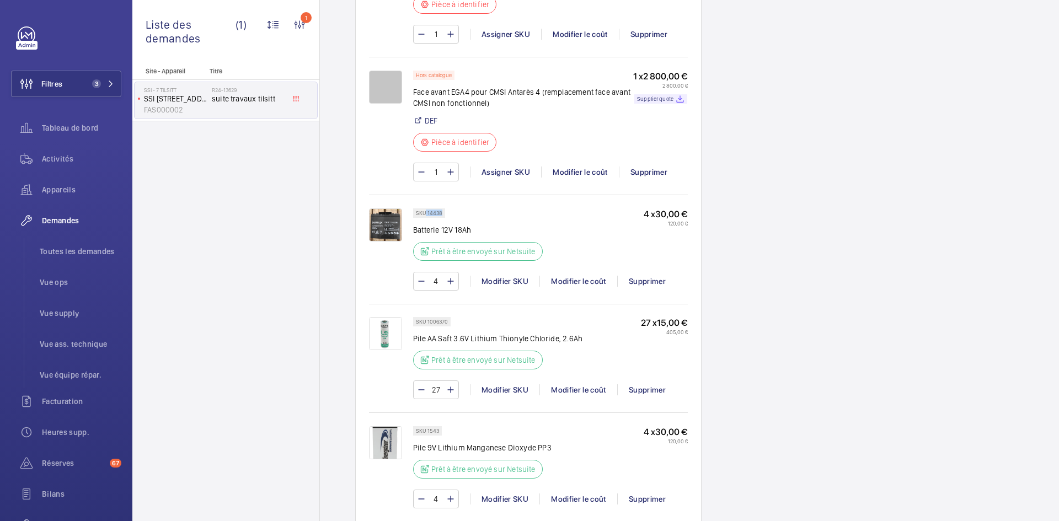
drag, startPoint x: 442, startPoint y: 189, endPoint x: 426, endPoint y: 190, distance: 16.0
click at [426, 211] on p "SKU 14438" at bounding box center [429, 213] width 26 height 4
copy p "14438"
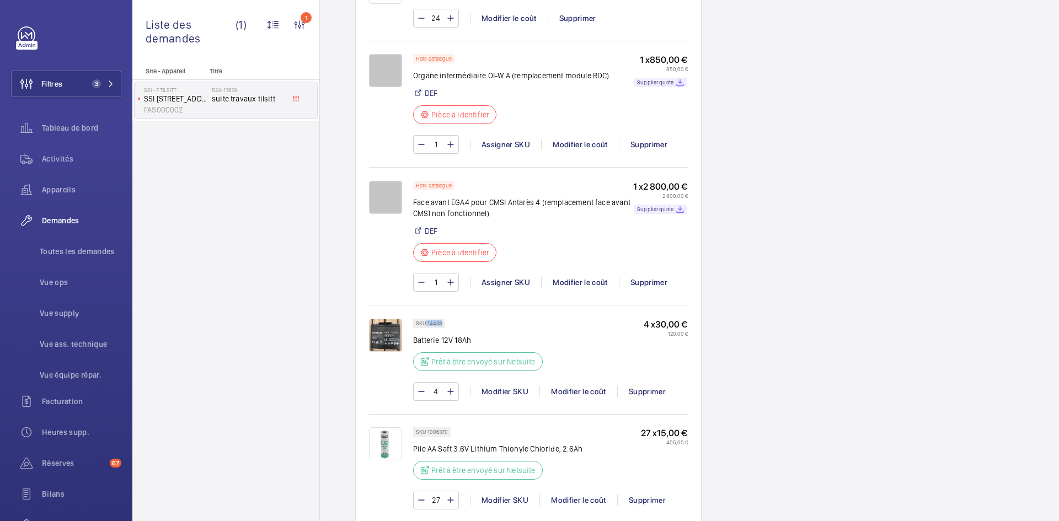
click at [380, 319] on img at bounding box center [385, 335] width 33 height 33
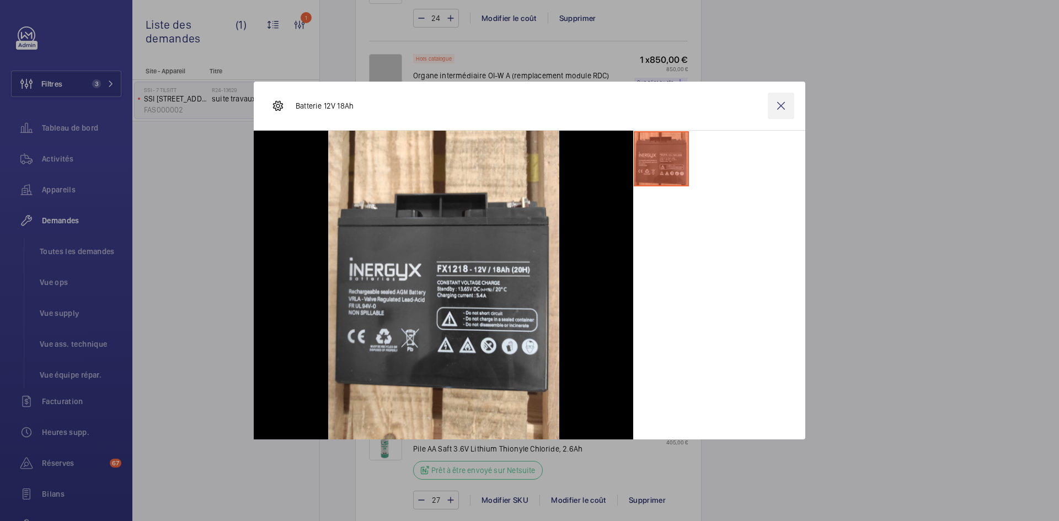
click at [780, 104] on wm-front-icon-button at bounding box center [780, 106] width 26 height 26
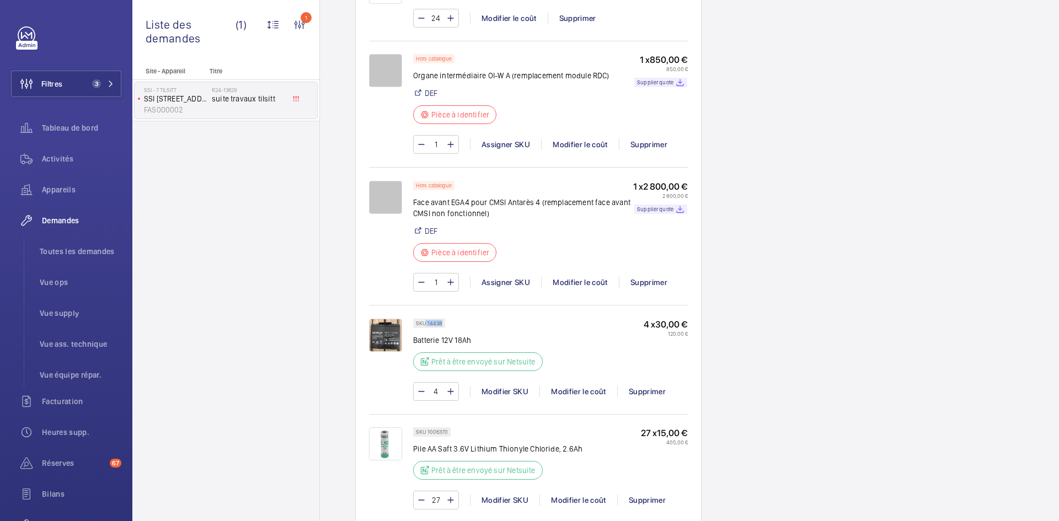
drag, startPoint x: 442, startPoint y: 300, endPoint x: 426, endPoint y: 301, distance: 15.4
click at [426, 321] on p "SKU 14438" at bounding box center [429, 323] width 26 height 4
copy p "14438"
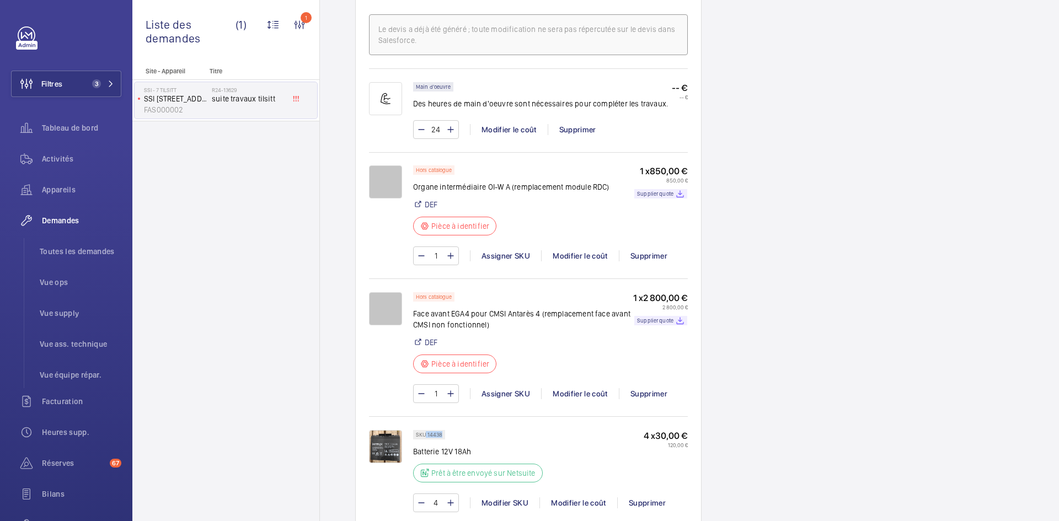
scroll to position [772, 0]
drag, startPoint x: 610, startPoint y: 163, endPoint x: 414, endPoint y: 163, distance: 196.3
click at [414, 164] on div "Hors catalogue Organe intermédiaire OI-W A (remplacement module RDC) DEF Pièce …" at bounding box center [550, 202] width 275 height 77
copy p "Organe intermédiaire OI-W A (remplacement module RDC)"
drag, startPoint x: 495, startPoint y: 305, endPoint x: 413, endPoint y: 294, distance: 82.3
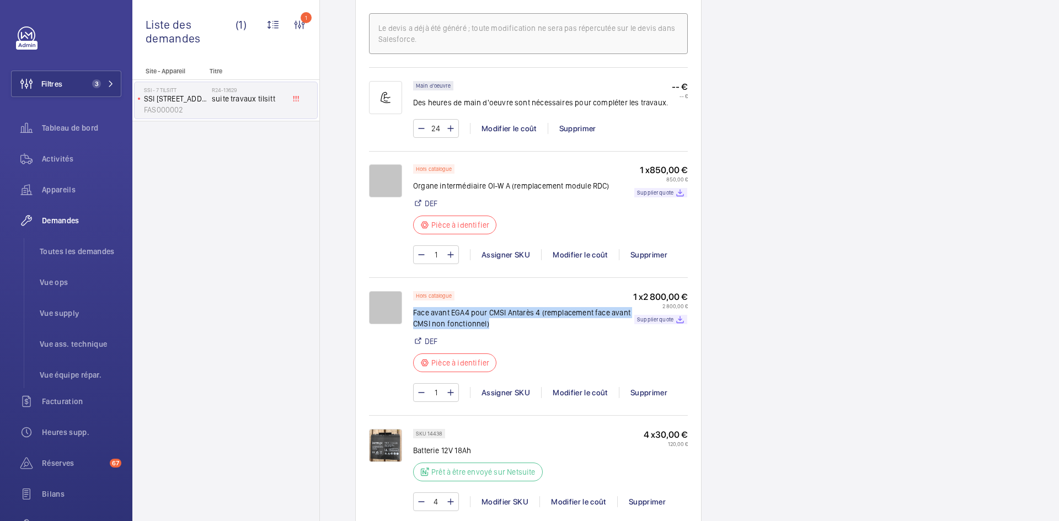
click at [413, 307] on p "Face avant EGA4 pour CMSI Antarès 4 (remplacement face avant CMSI non fonctionn…" at bounding box center [523, 318] width 220 height 22
click at [820, 180] on div "Demandes techniciens R24-13629 AI Summary Créé le : [DATE] Urgence : Urgent Sta…" at bounding box center [689, 287] width 739 height 1903
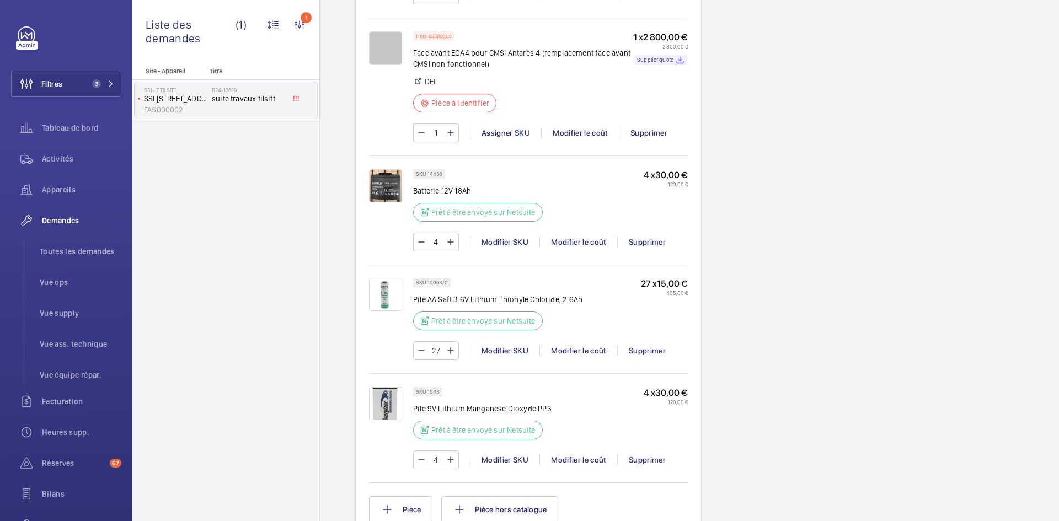
scroll to position [1047, 0]
